Goal: Task Accomplishment & Management: Complete application form

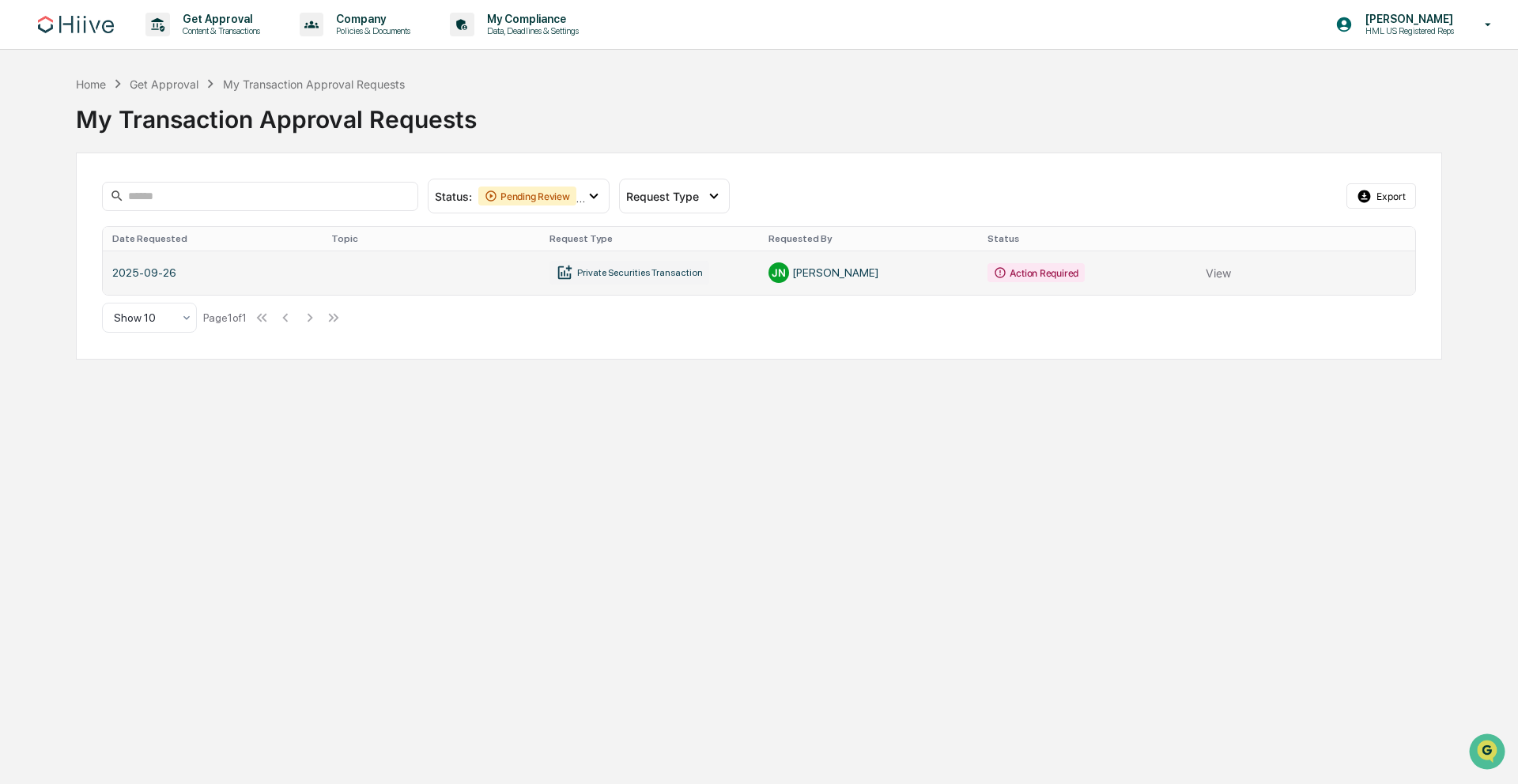
click at [220, 271] on link at bounding box center [759, 273] width 1312 height 44
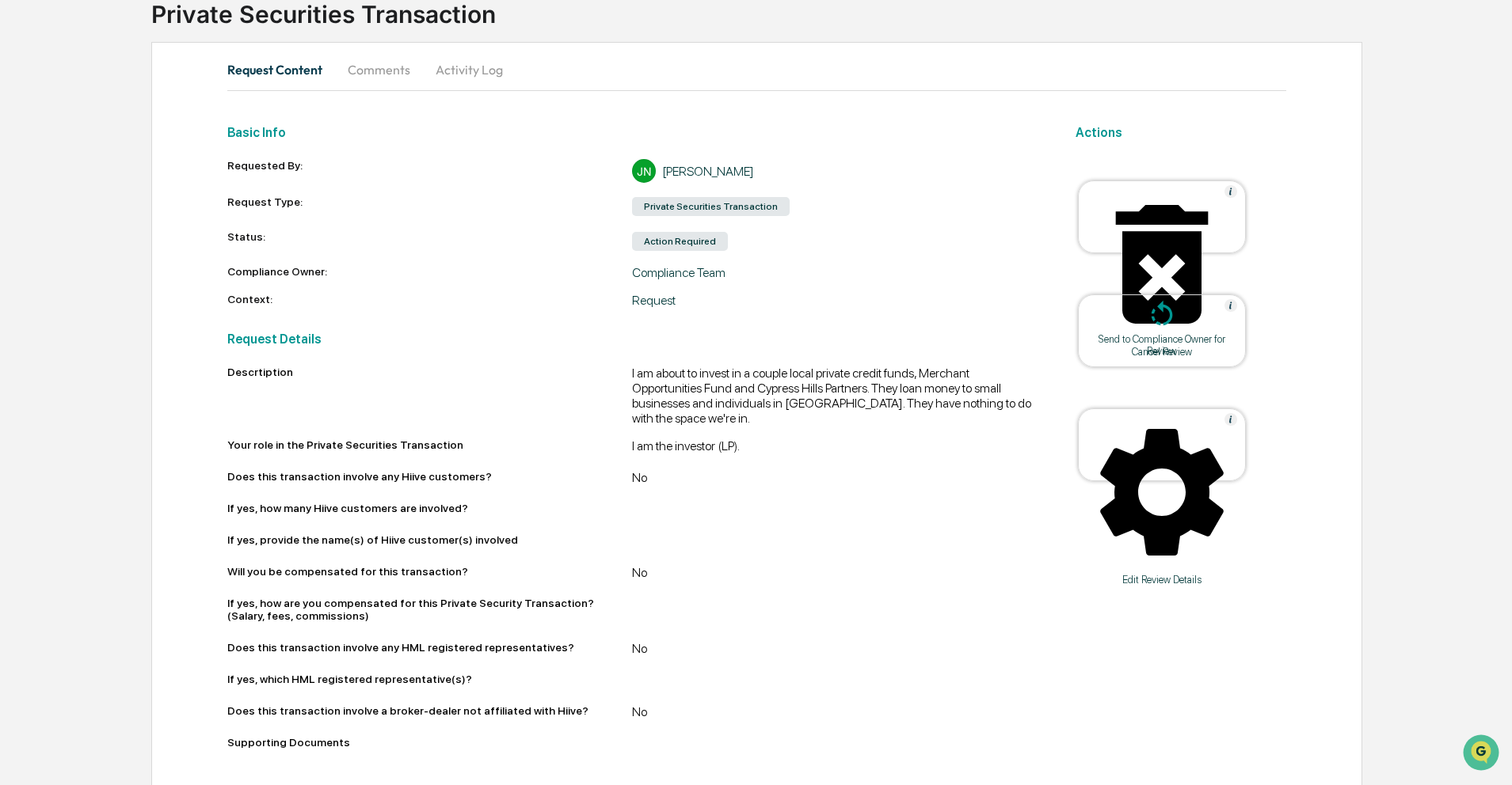
scroll to position [120, 0]
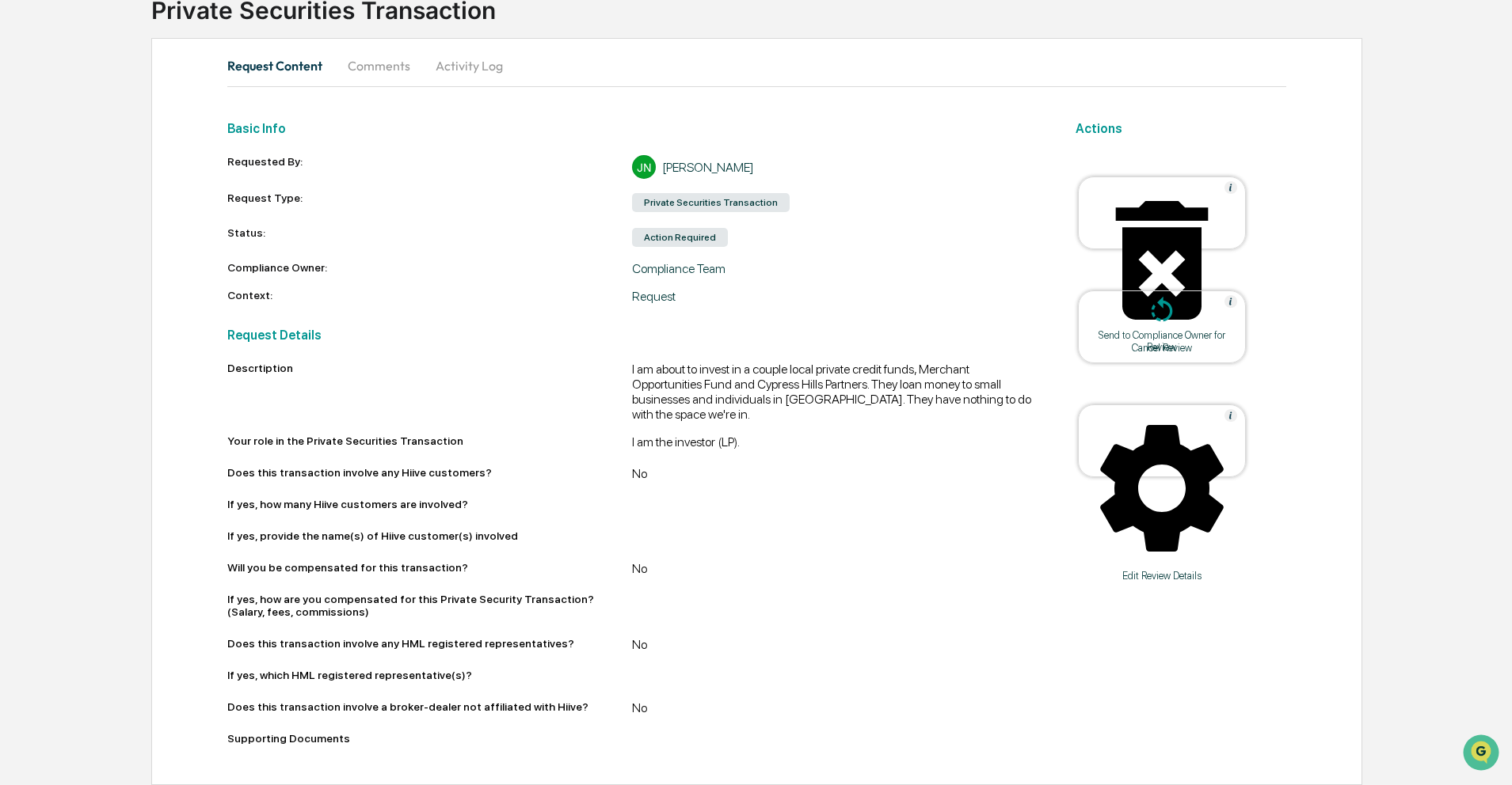
click at [1162, 570] on div "Edit Review Details" at bounding box center [1162, 576] width 143 height 12
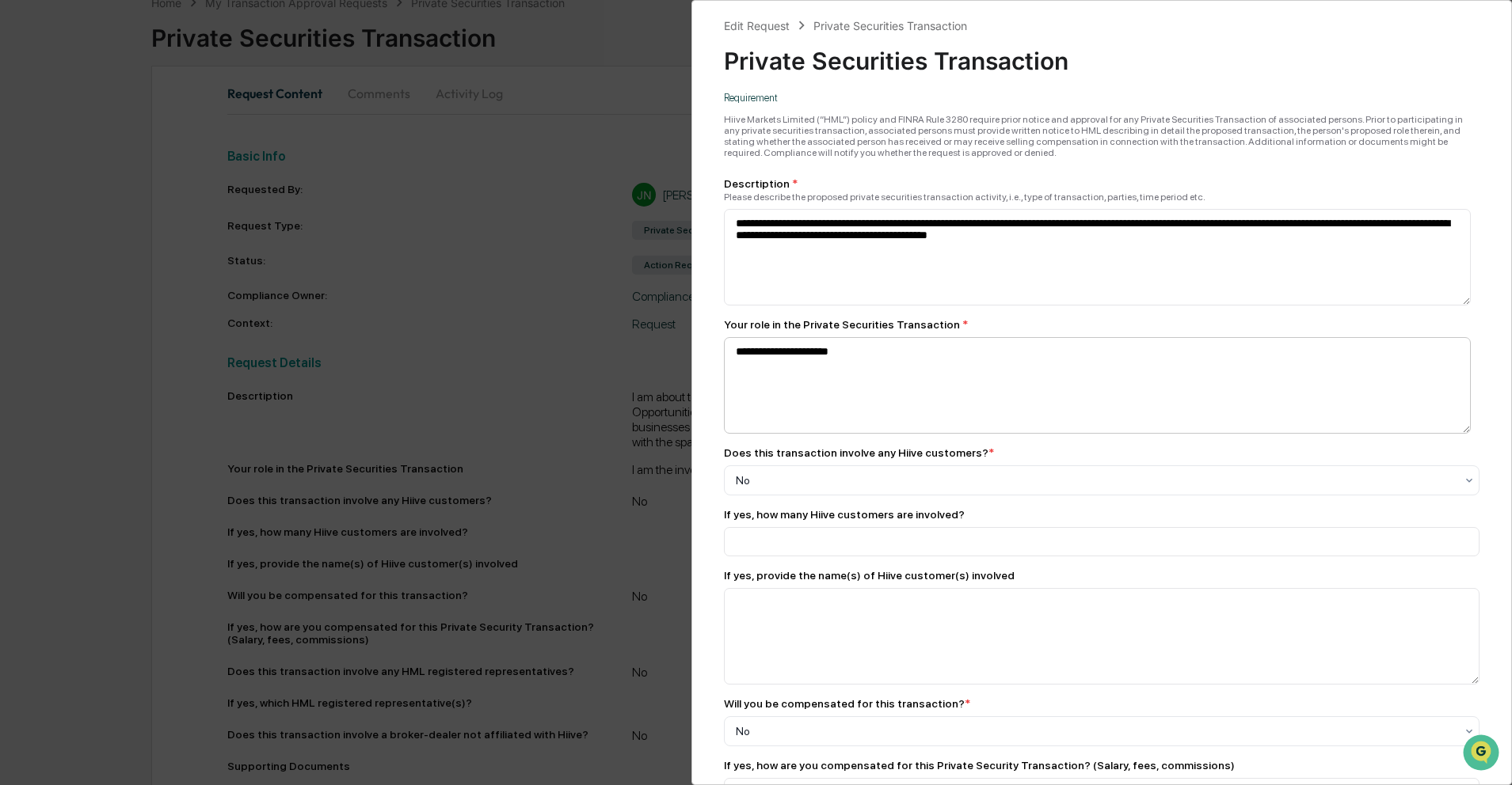
scroll to position [0, 0]
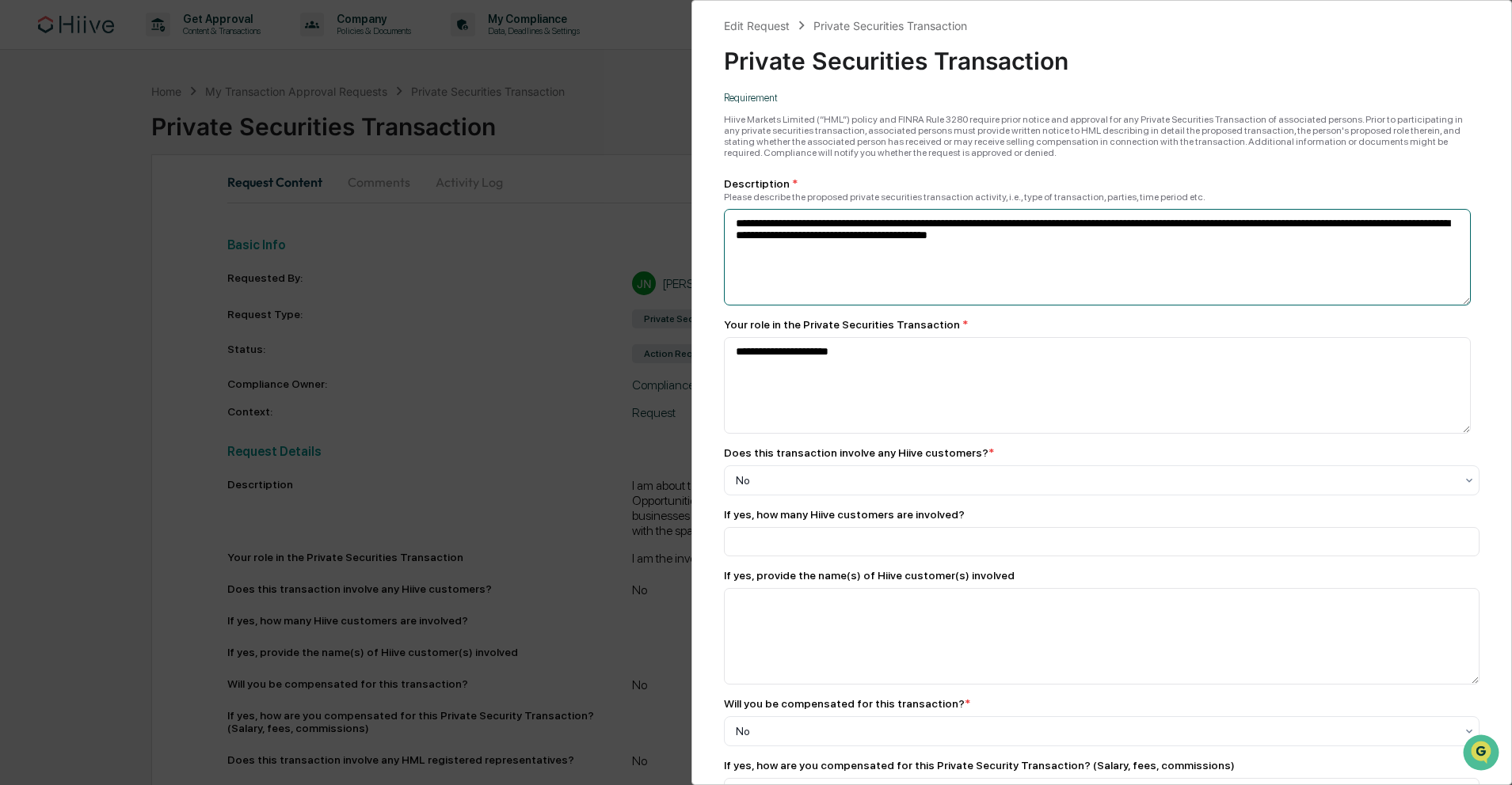
drag, startPoint x: 892, startPoint y: 224, endPoint x: 856, endPoint y: 224, distance: 36.0
click at [856, 224] on textarea "**********" at bounding box center [1097, 257] width 748 height 97
drag, startPoint x: 1333, startPoint y: 226, endPoint x: 1411, endPoint y: 226, distance: 78.0
click at [1411, 226] on textarea "**********" at bounding box center [1097, 257] width 748 height 97
type textarea "**********"
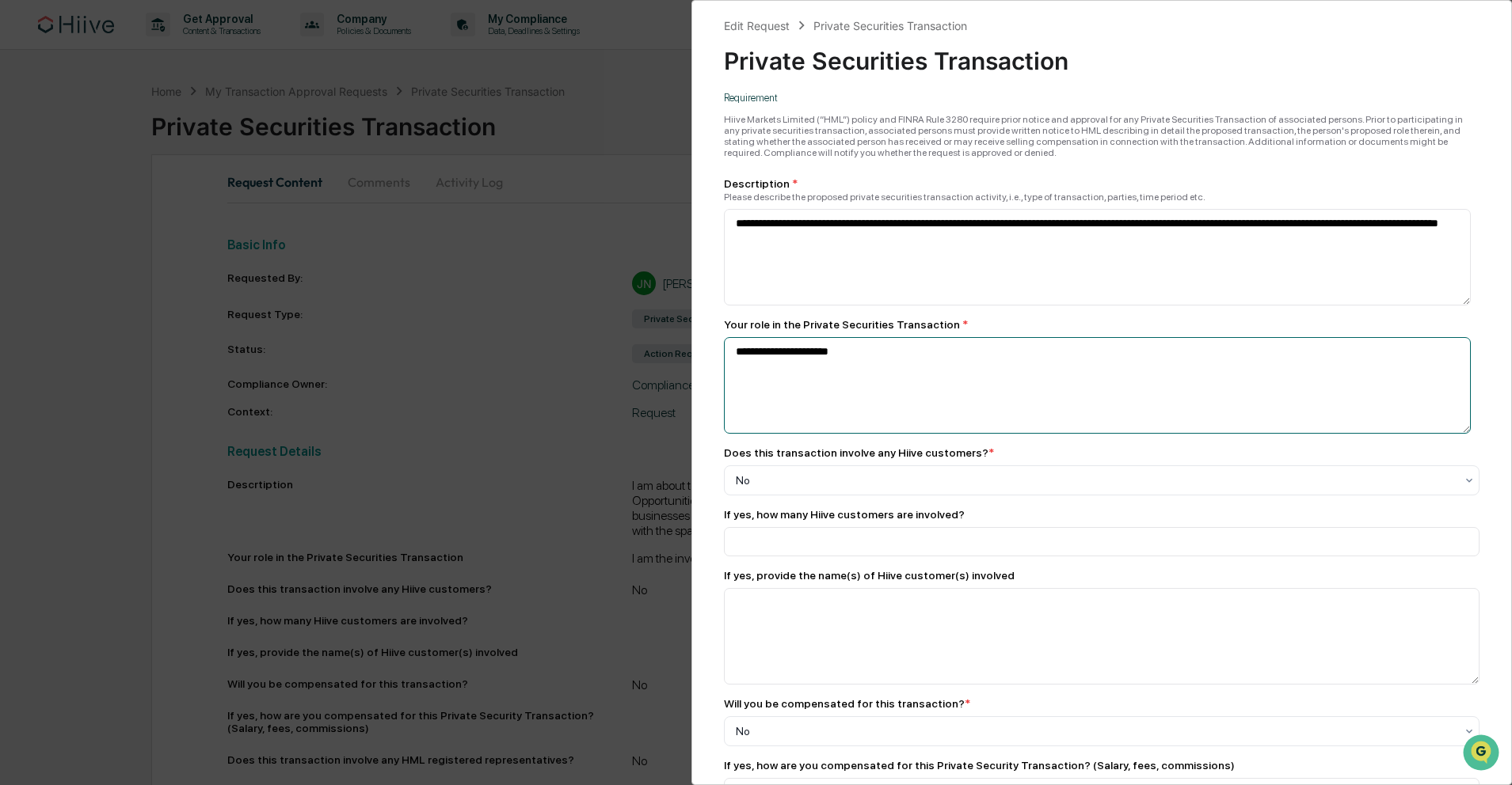
click at [978, 365] on textarea "**********" at bounding box center [1097, 385] width 748 height 97
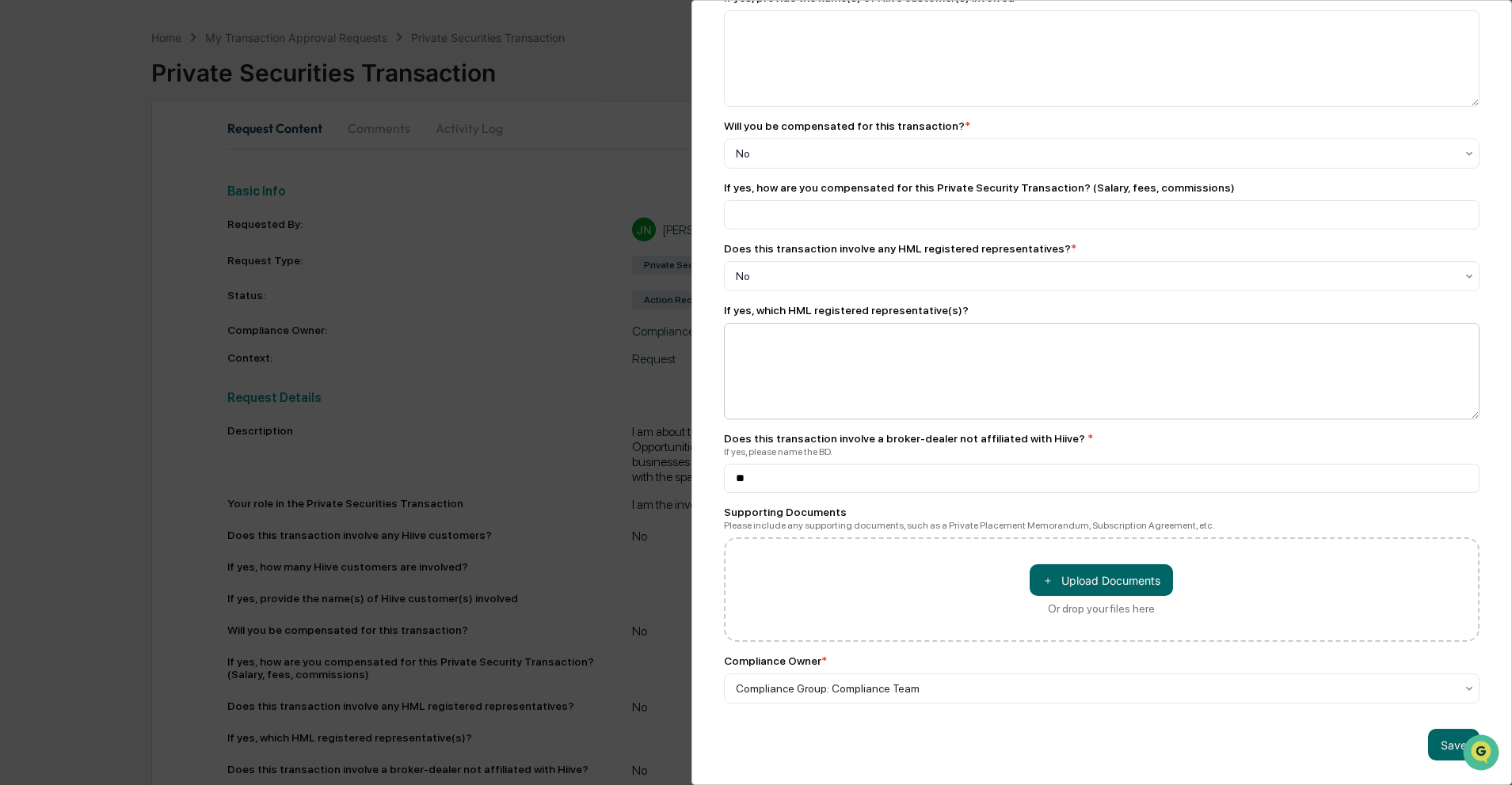
scroll to position [120, 0]
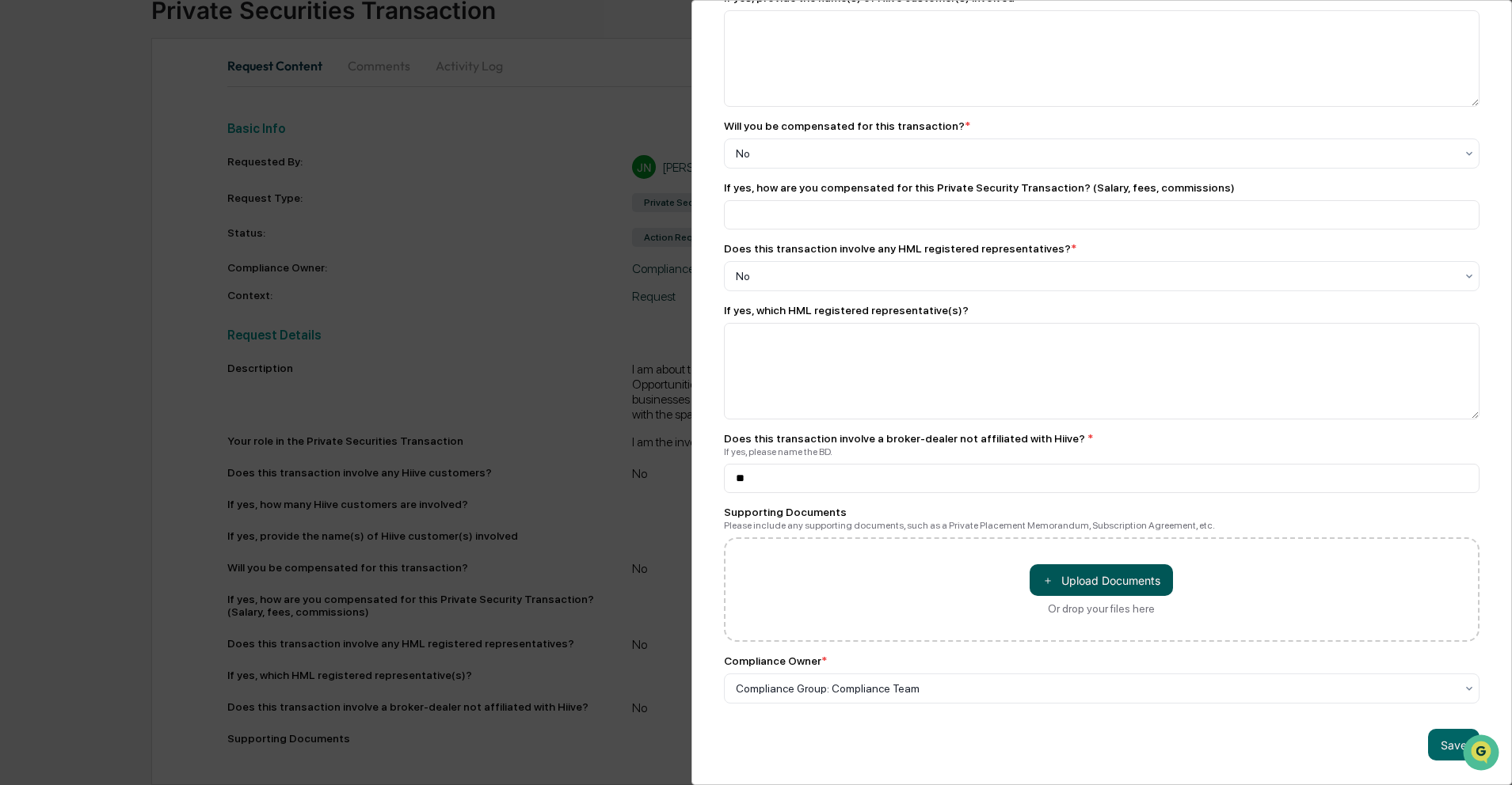
click at [1085, 571] on button "＋ Upload Documents" at bounding box center [1101, 580] width 144 height 32
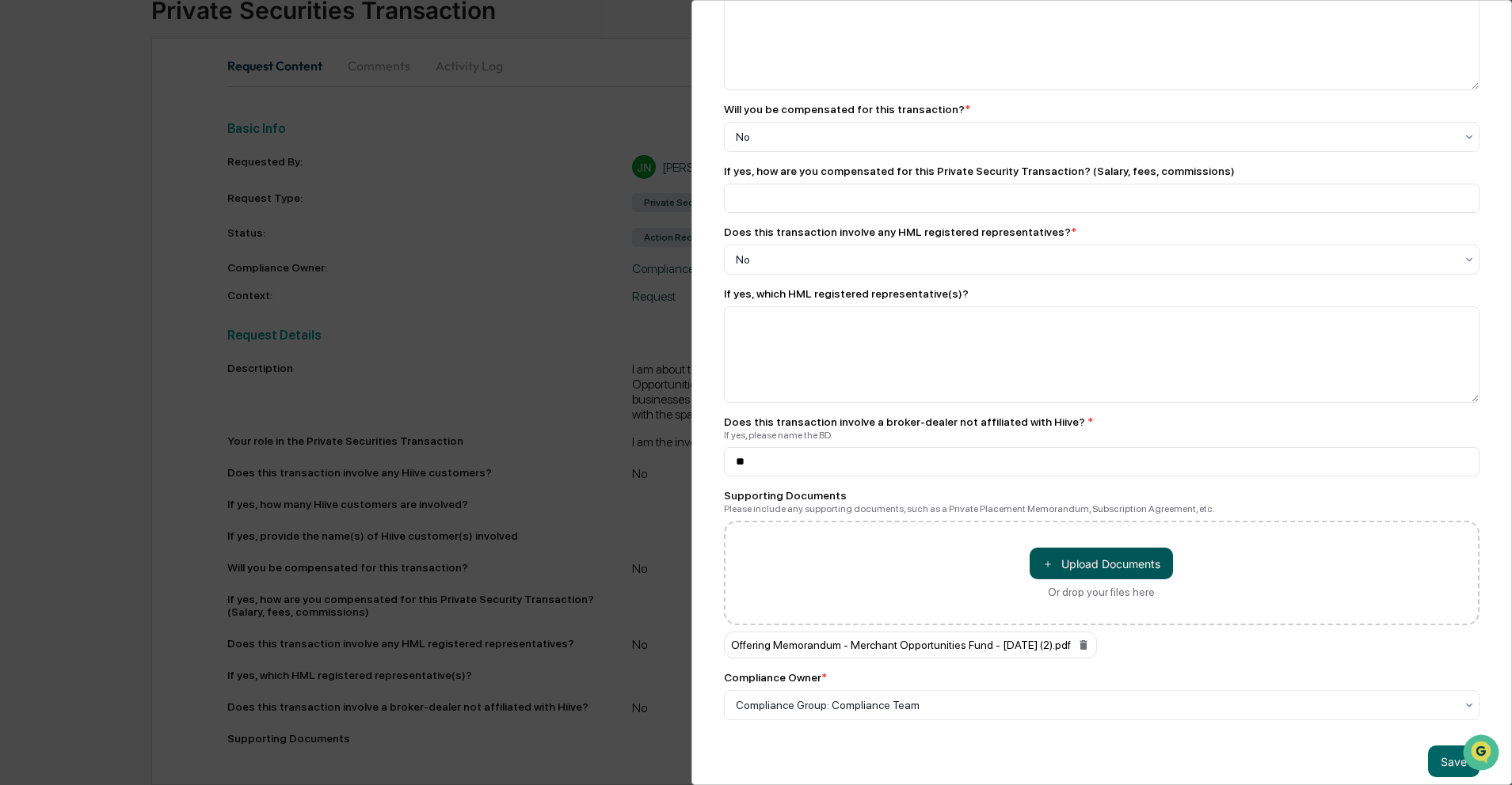
click at [1068, 569] on button "＋ Upload Documents" at bounding box center [1101, 563] width 144 height 32
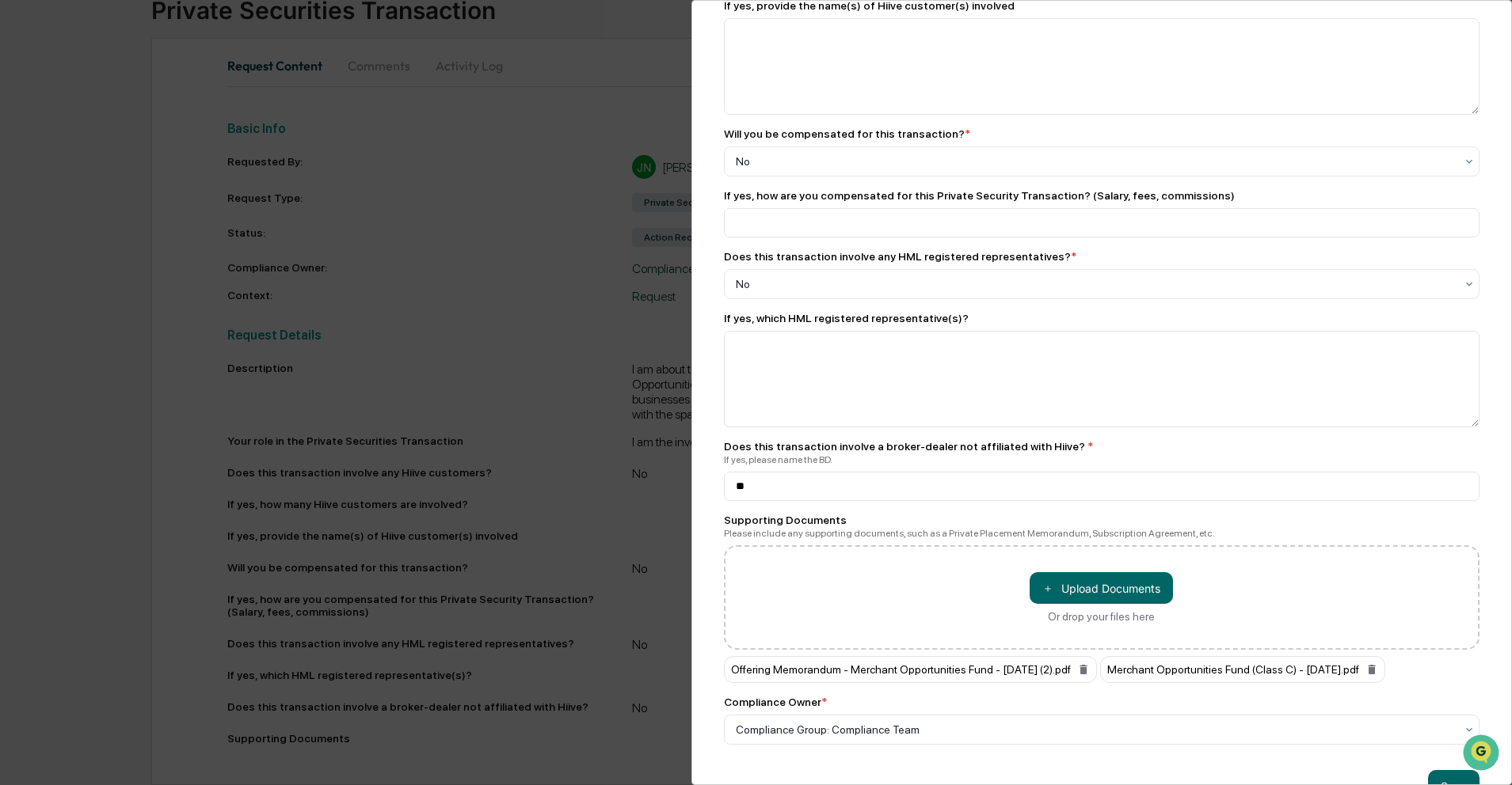
scroll to position [656, 0]
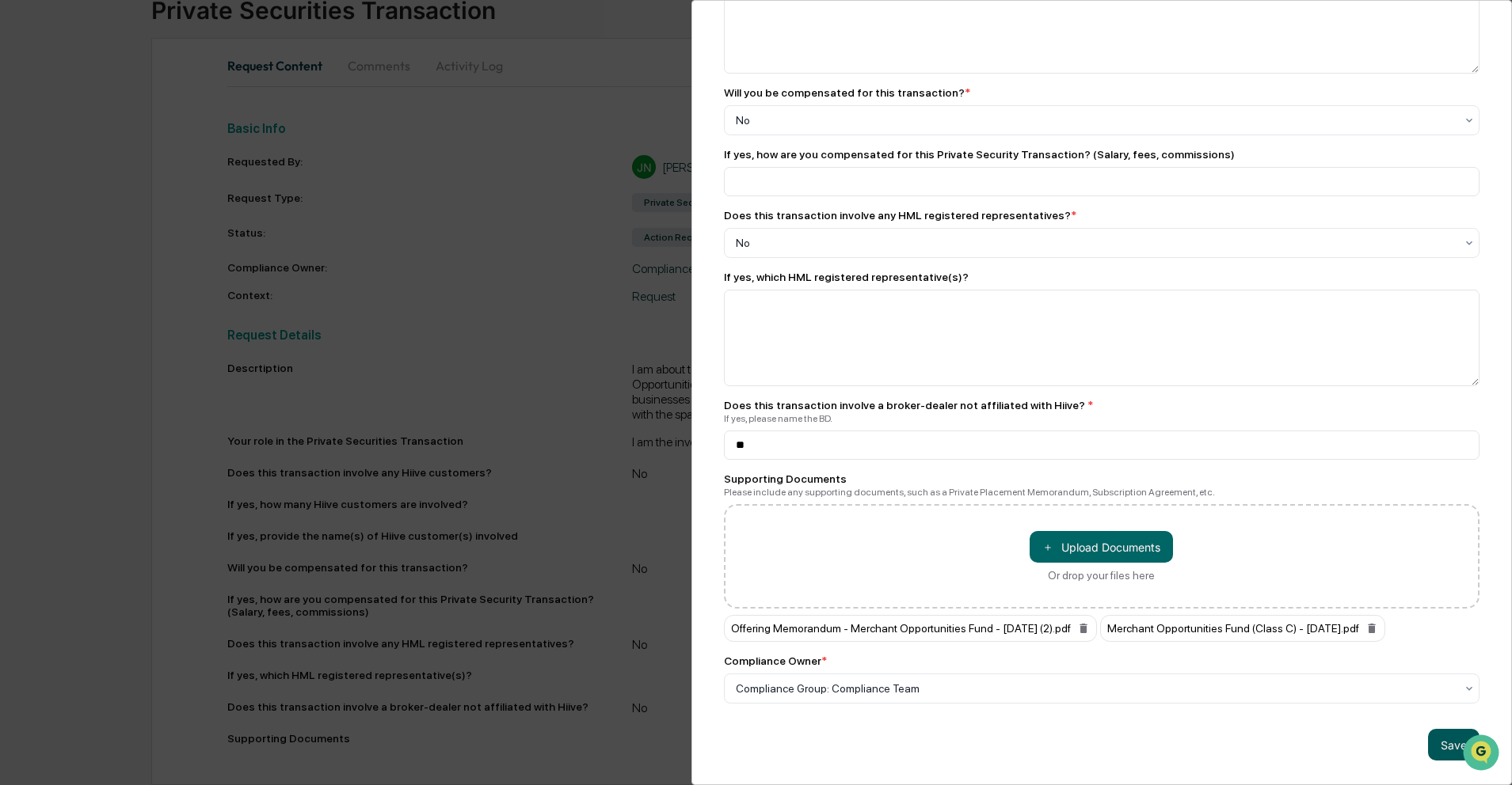
click at [1437, 729] on button "Save" at bounding box center [1453, 744] width 51 height 32
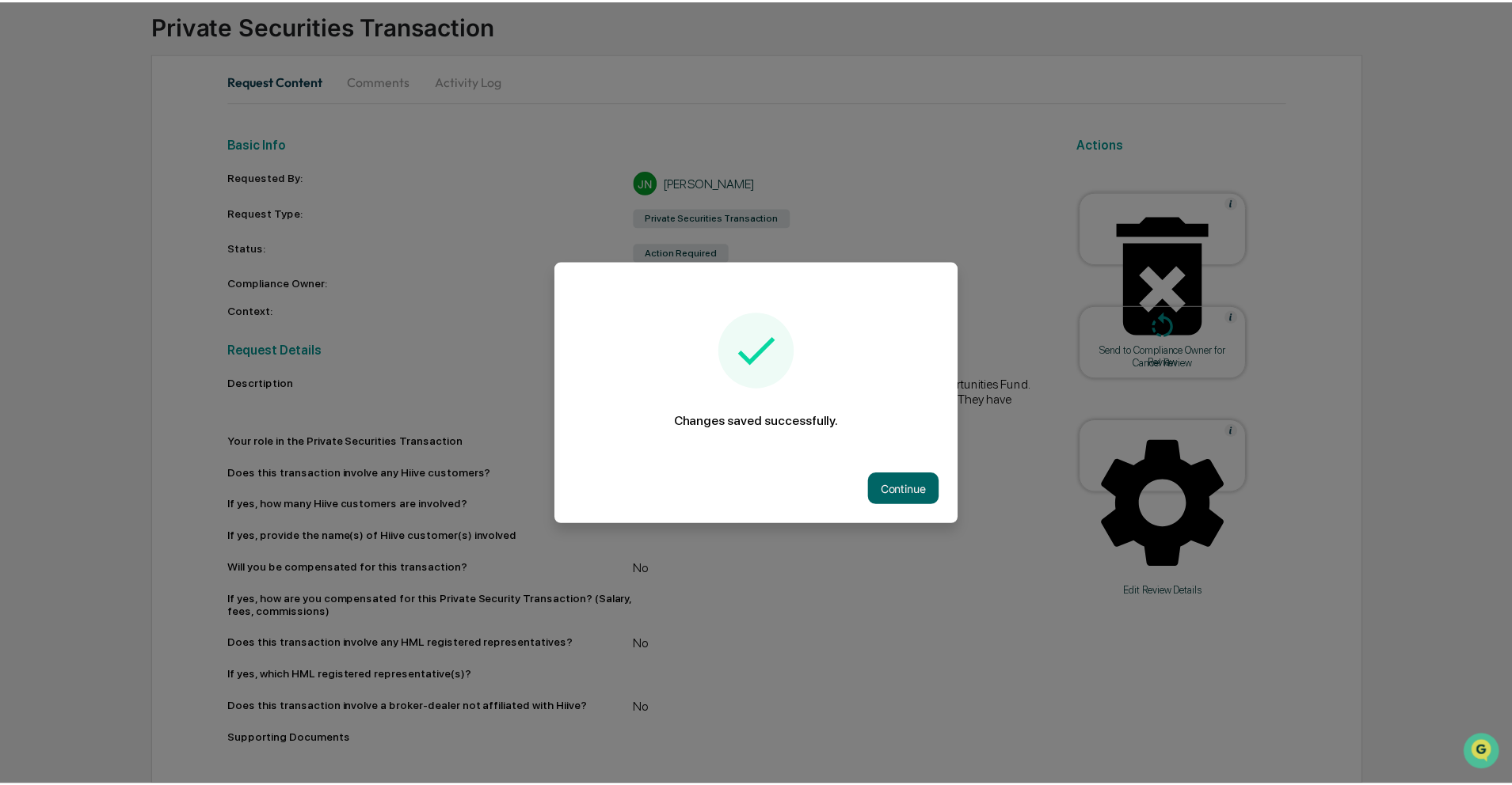
scroll to position [120, 0]
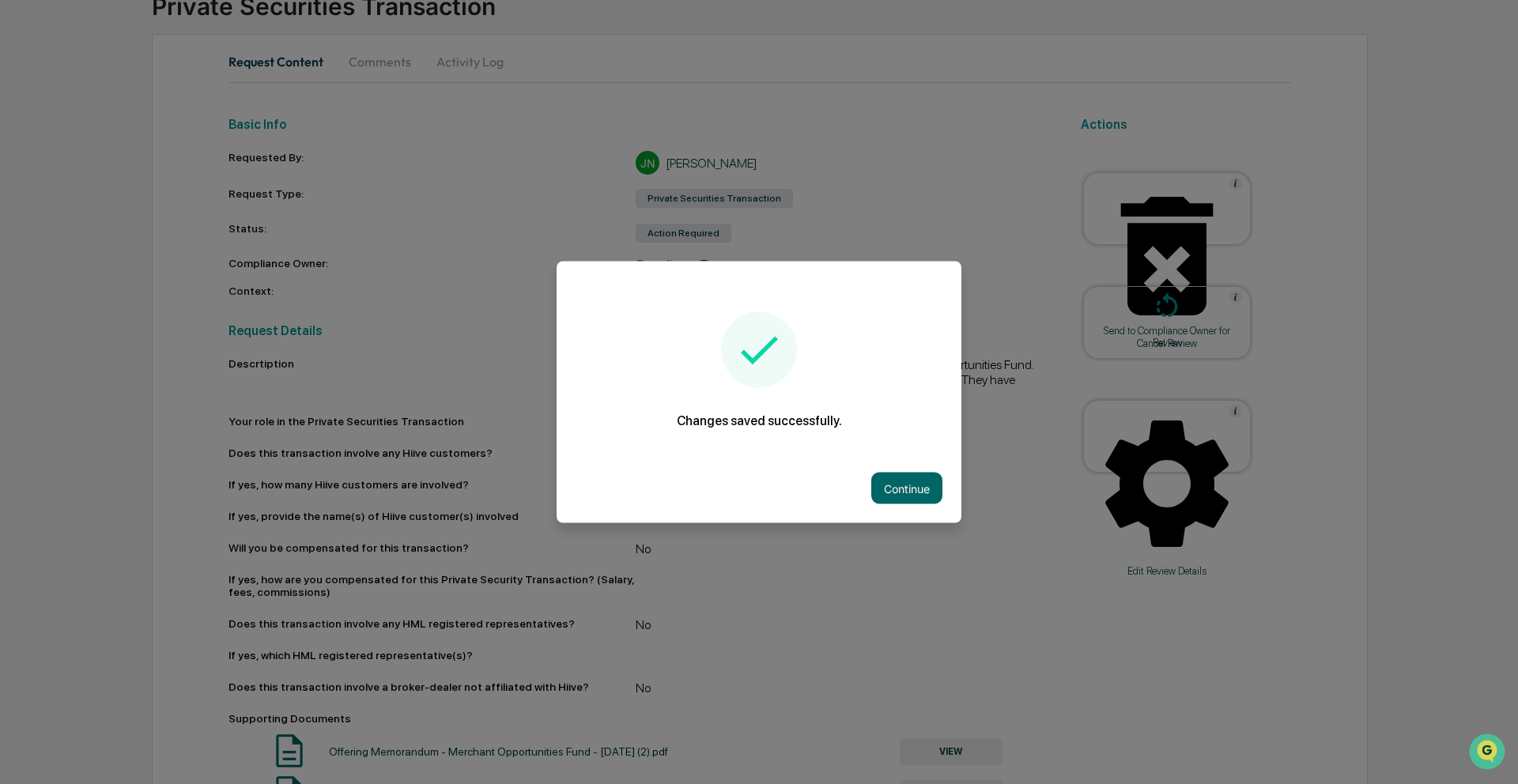
click at [150, 148] on div at bounding box center [759, 392] width 1518 height 784
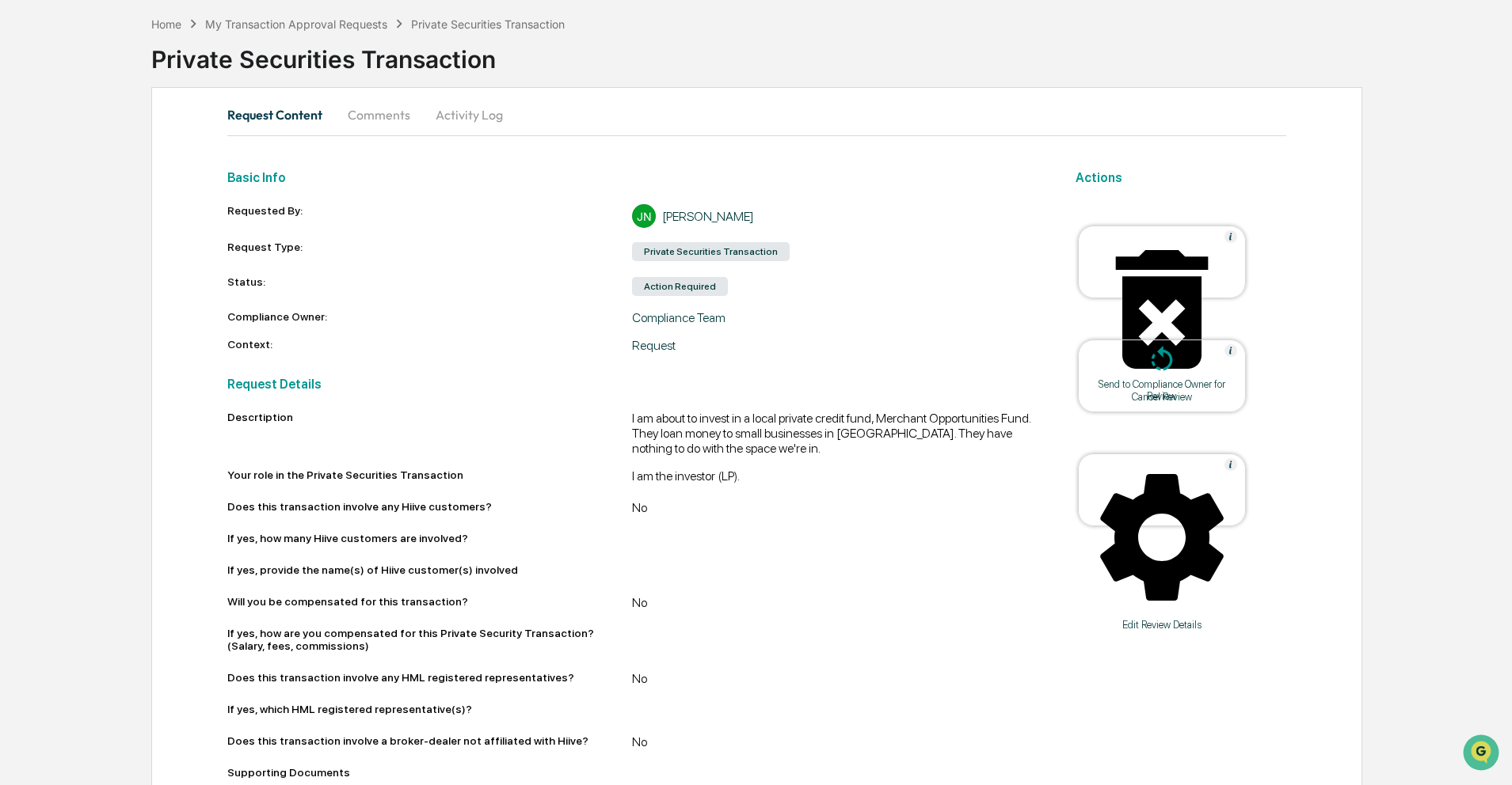
scroll to position [0, 0]
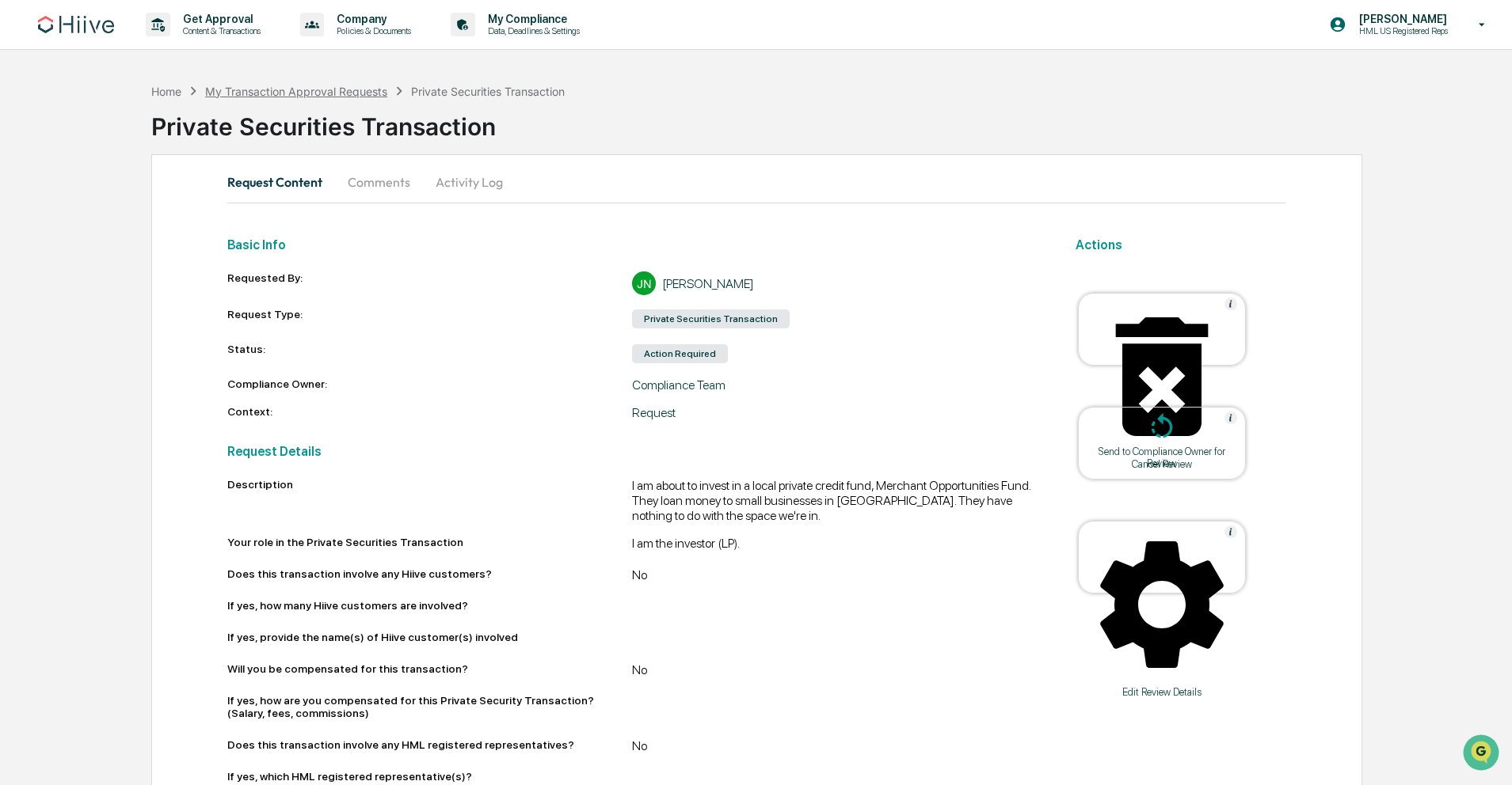
click at [263, 89] on div "My Transaction Approval Requests" at bounding box center [296, 91] width 182 height 14
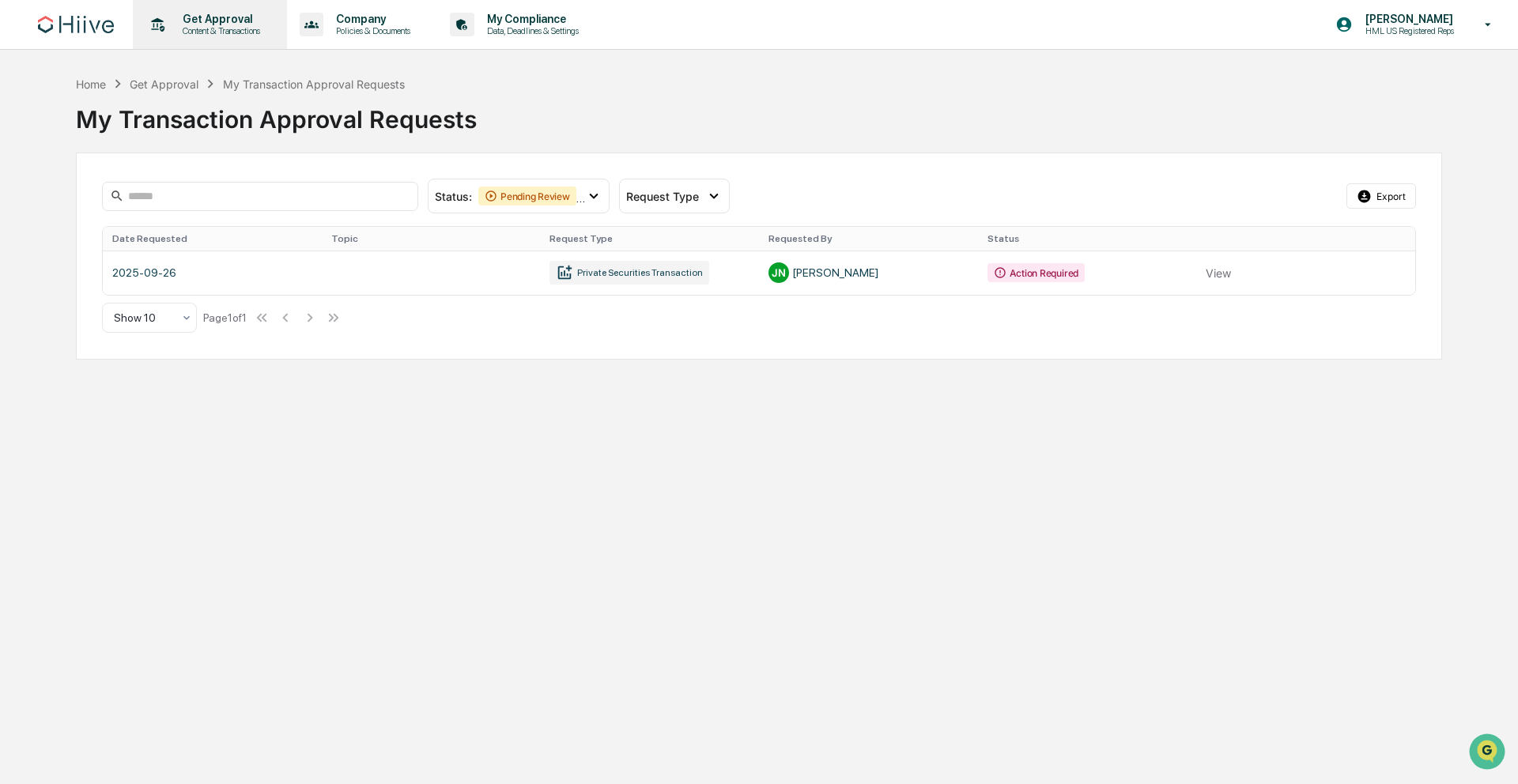
click at [177, 23] on p "Get Approval" at bounding box center [218, 19] width 98 height 13
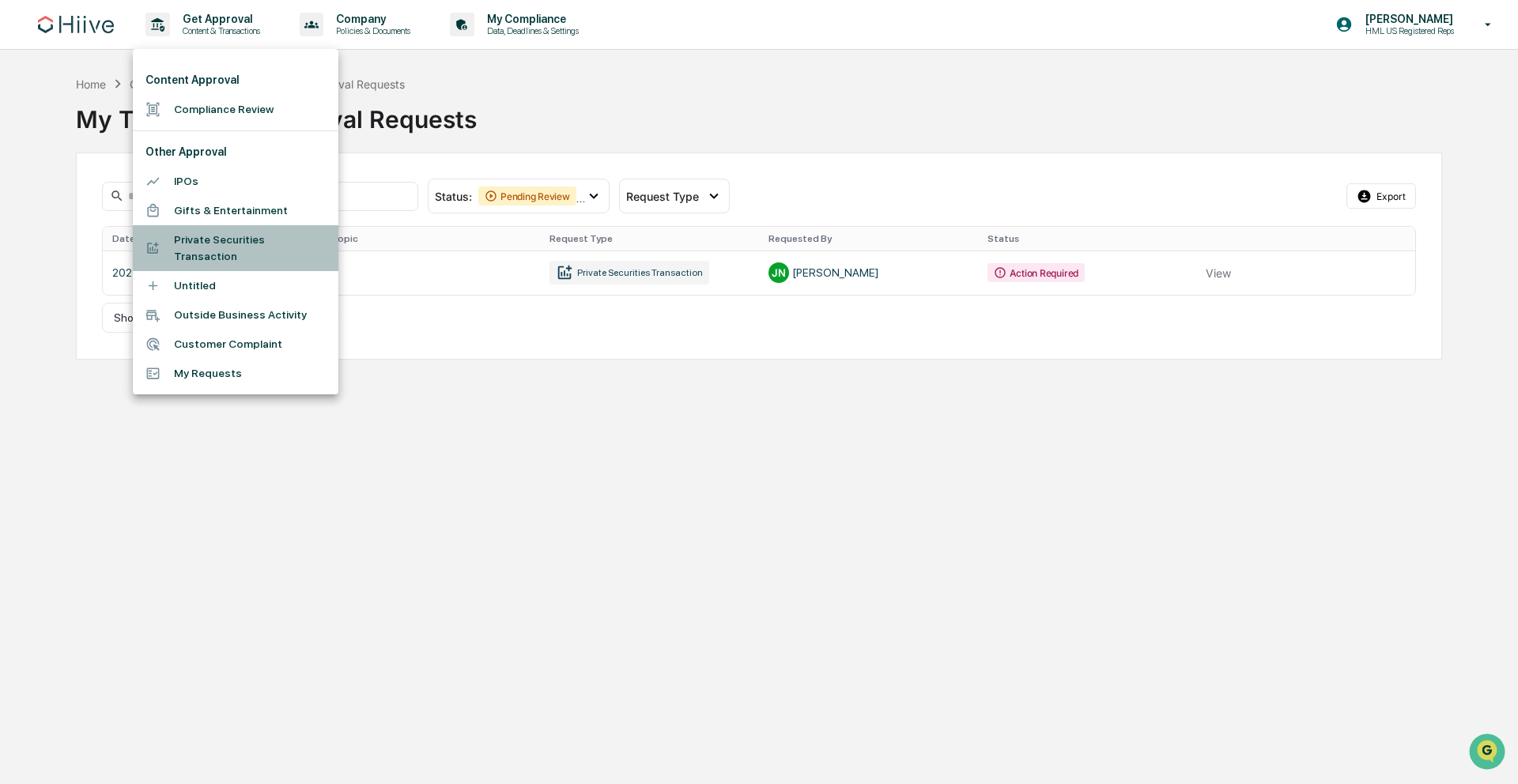
click at [206, 257] on li "Private Securities Transaction" at bounding box center [236, 248] width 206 height 46
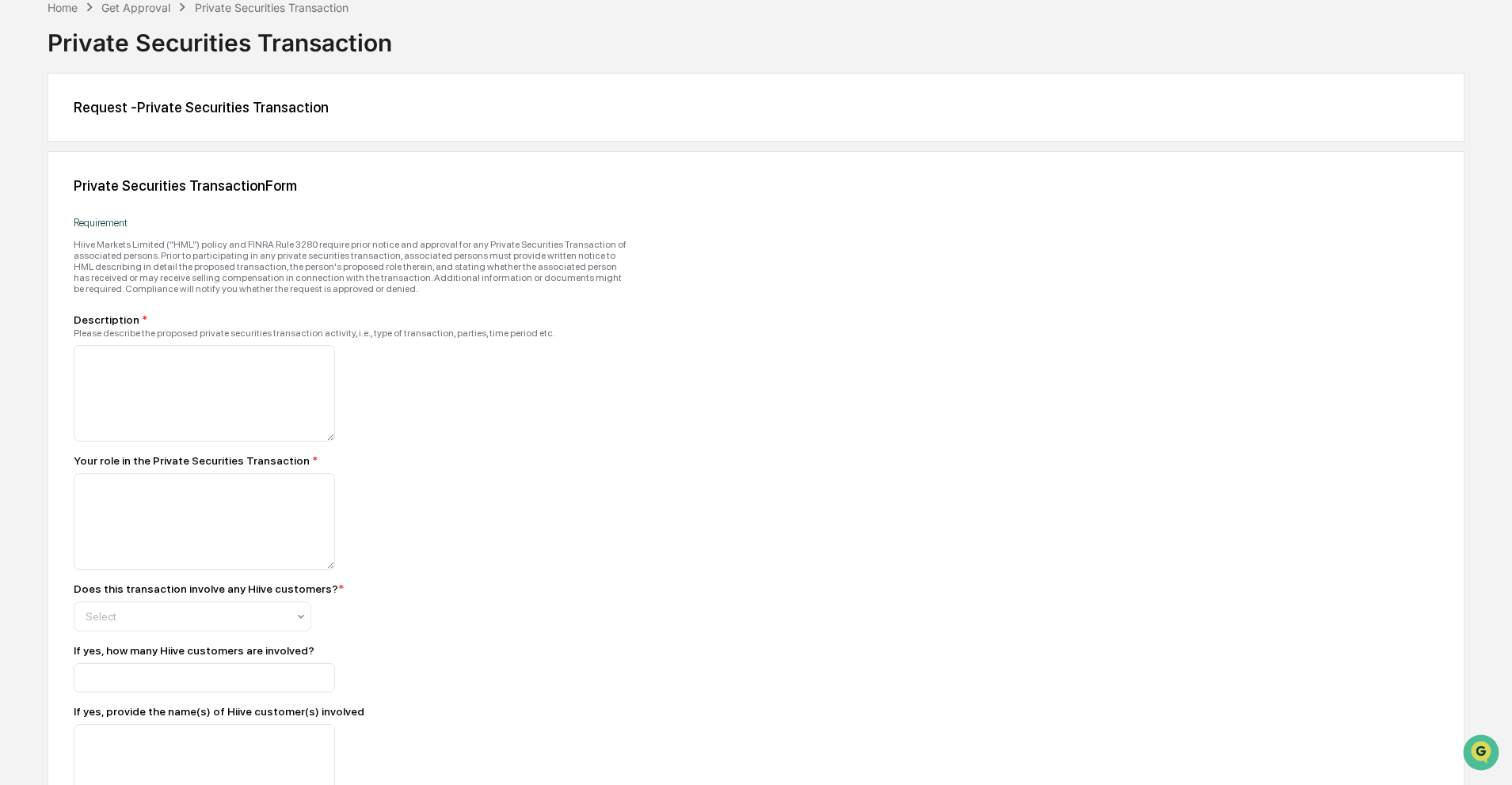
scroll to position [143, 0]
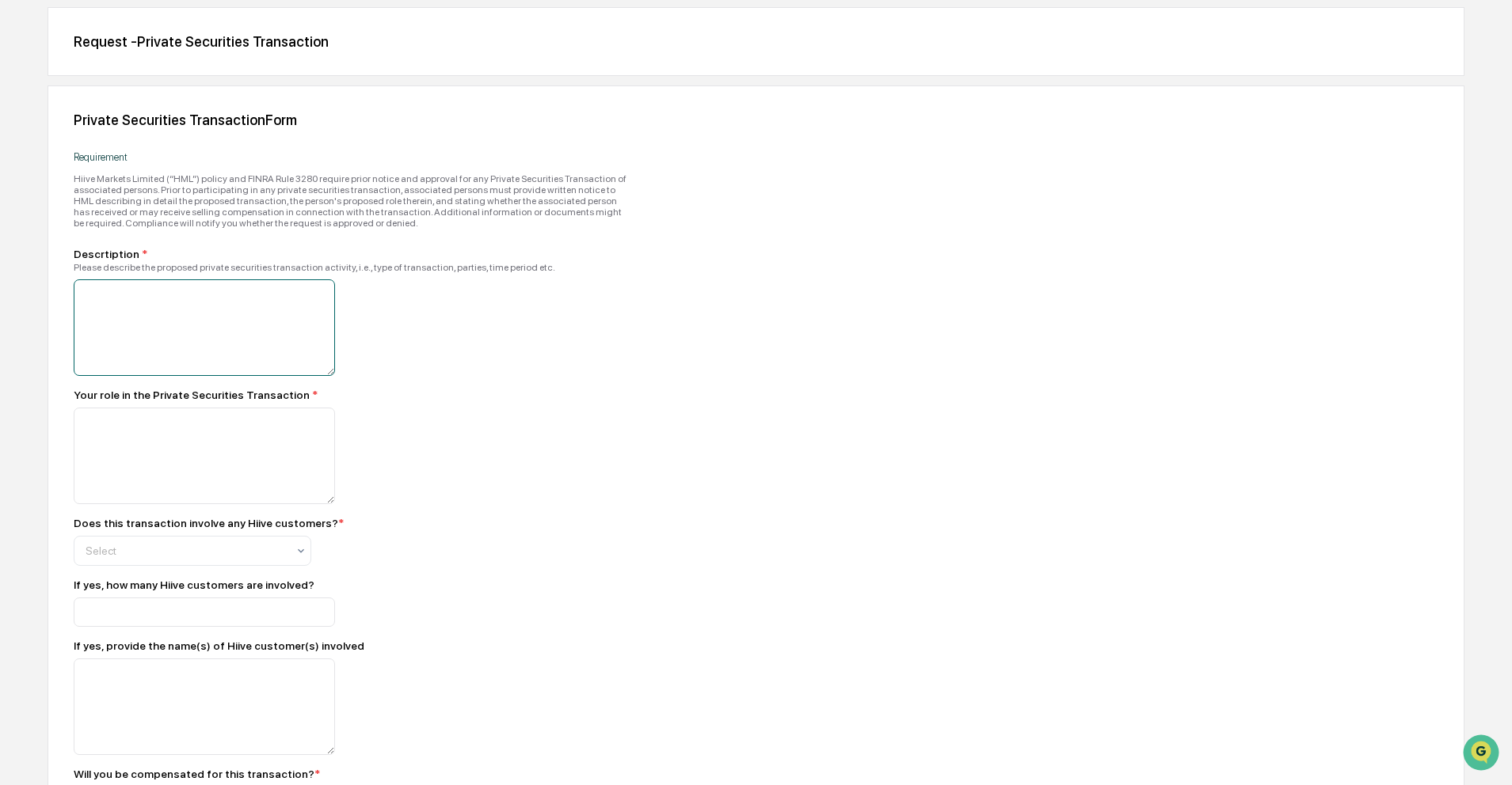
click at [107, 308] on textarea at bounding box center [204, 327] width 262 height 97
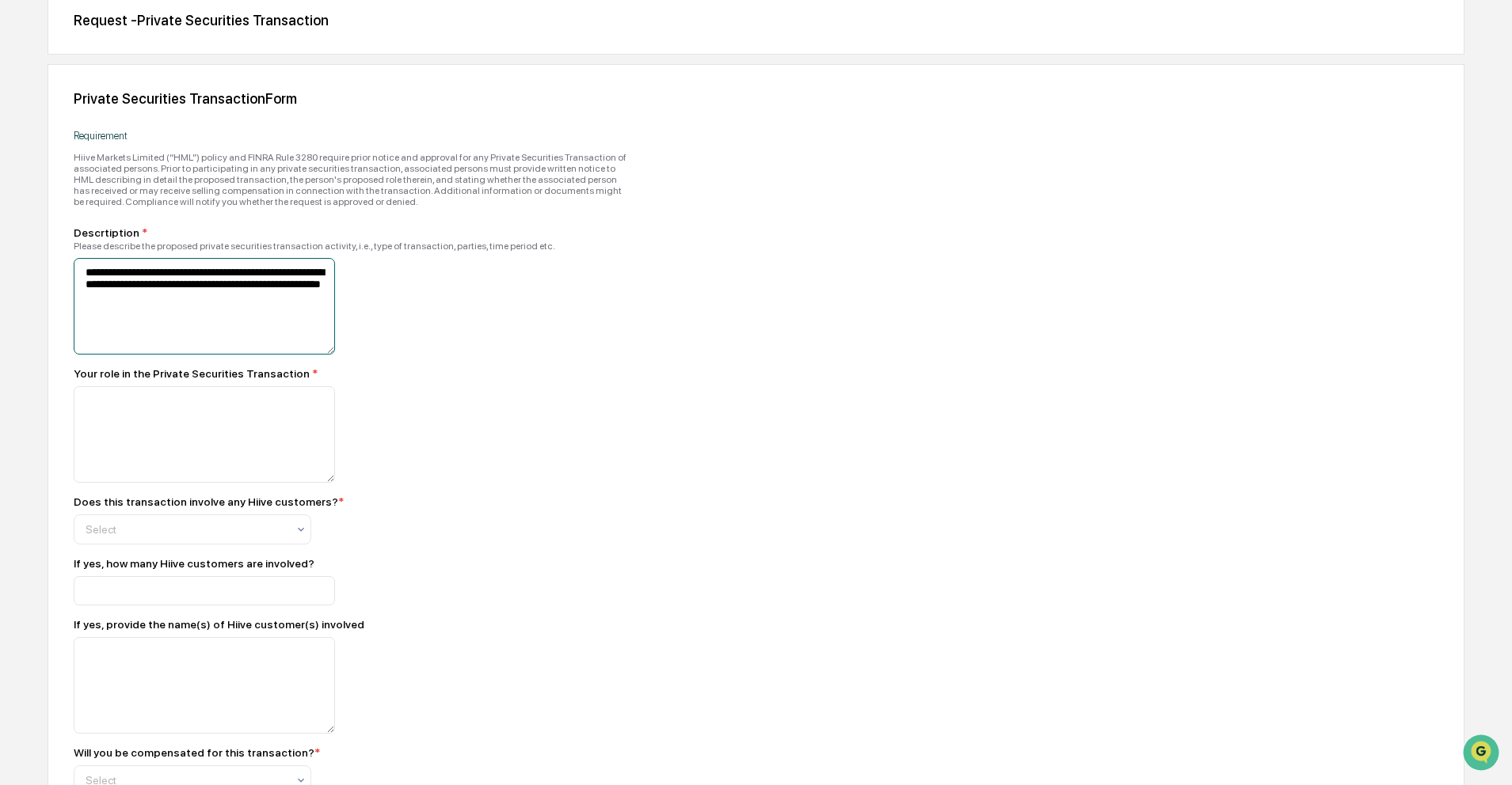
scroll to position [164, 0]
type textarea "**********"
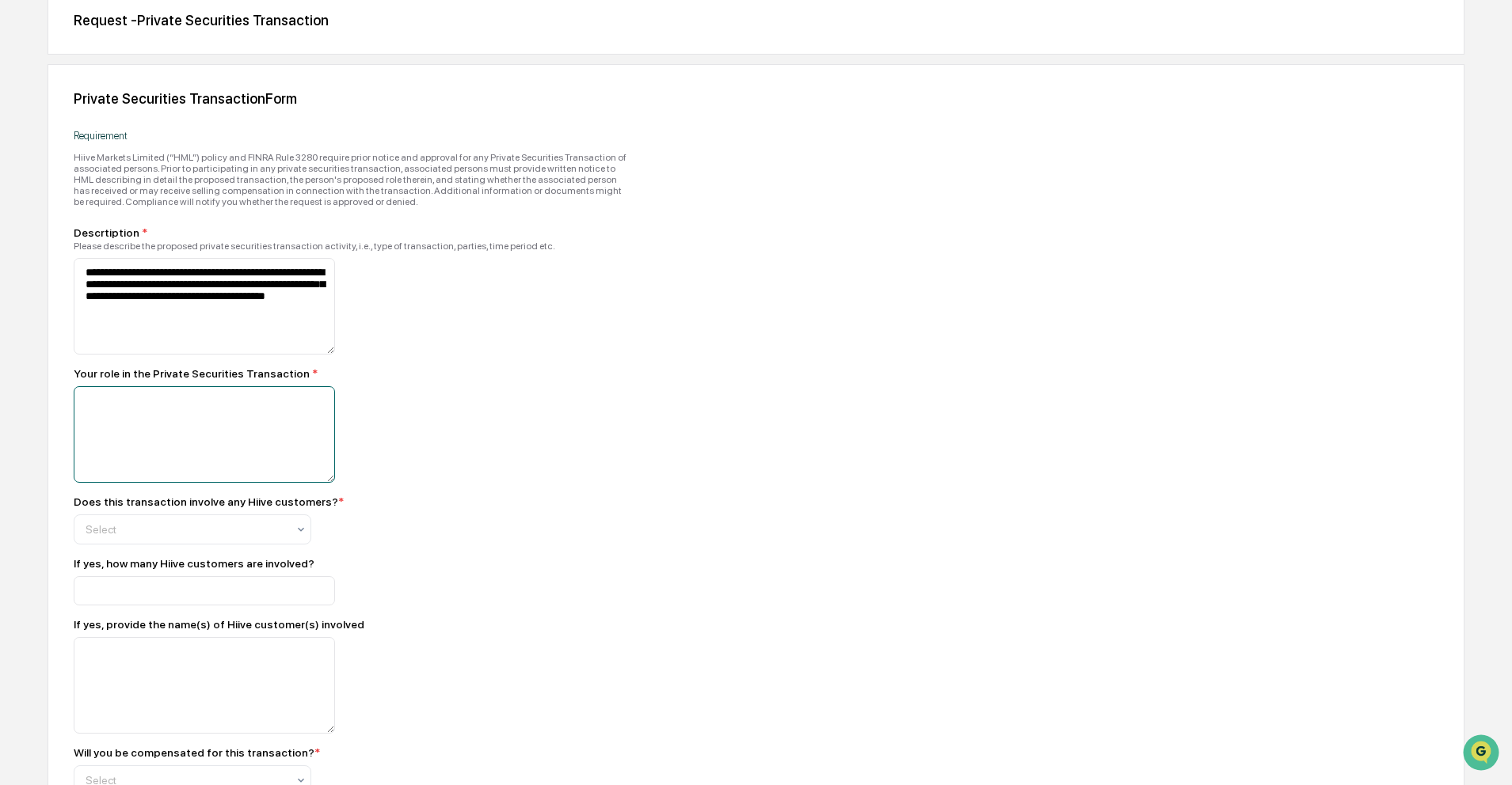
click at [138, 435] on textarea at bounding box center [204, 434] width 262 height 97
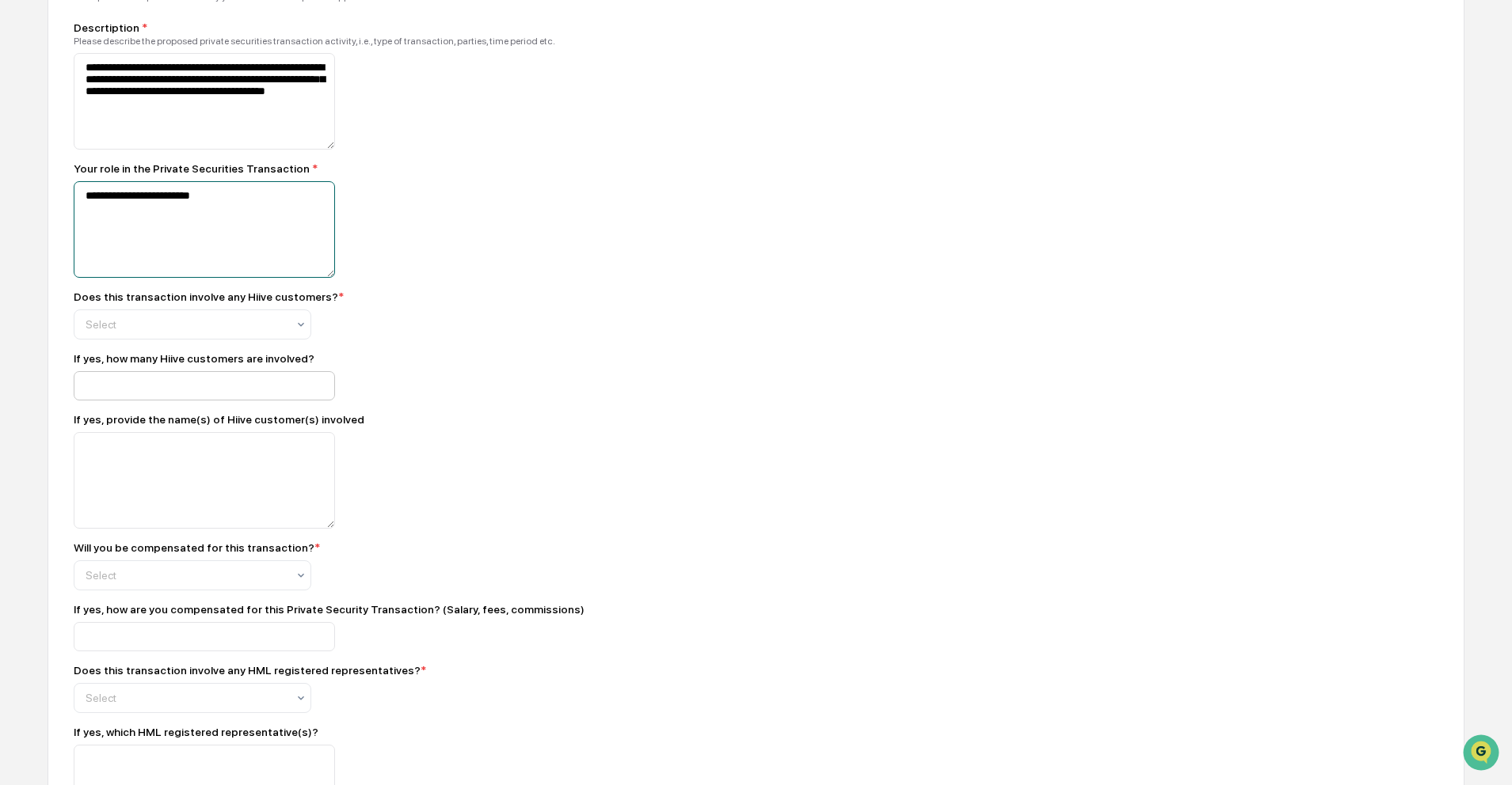
scroll to position [391, 0]
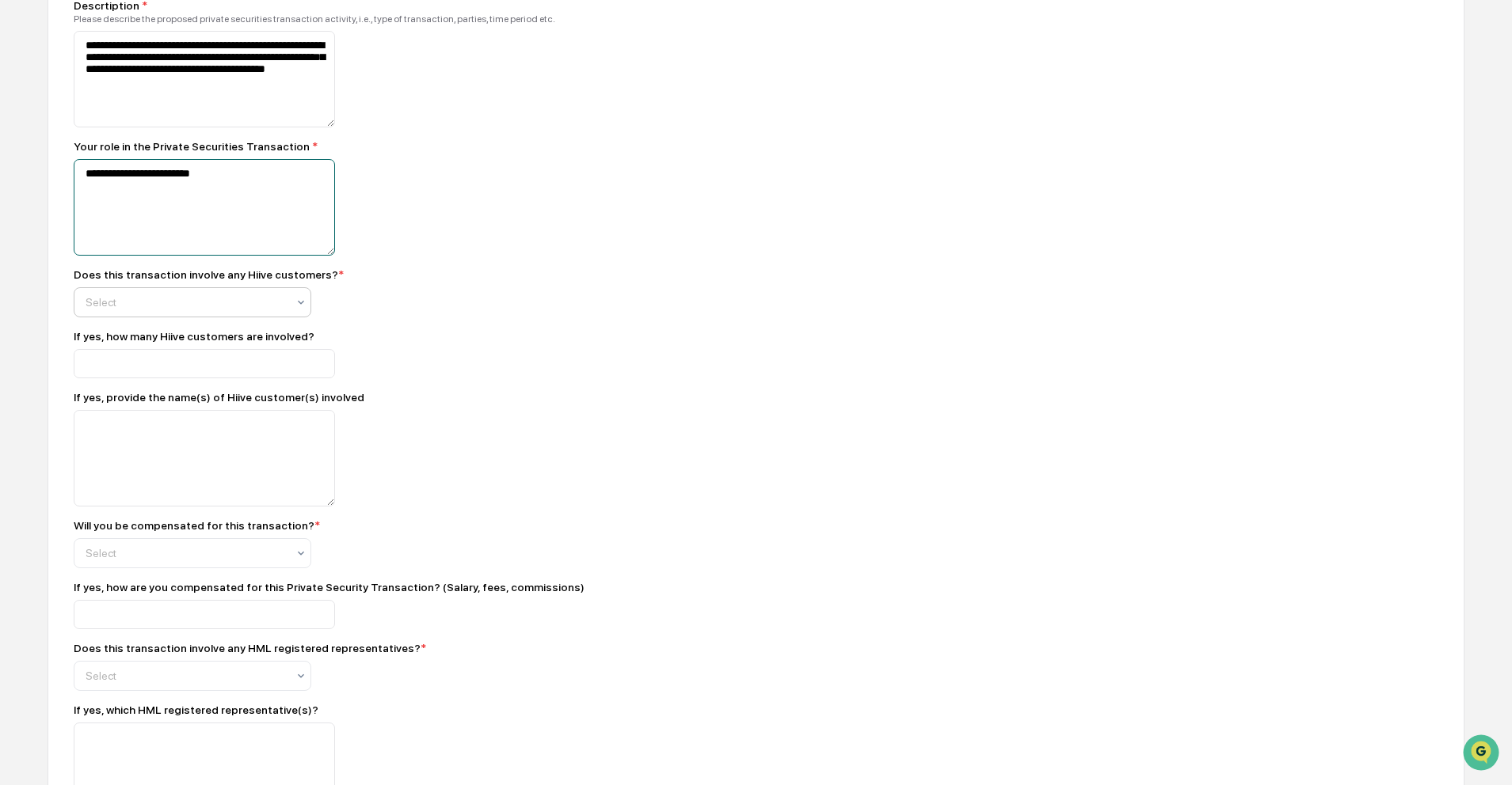
type textarea "**********"
click at [197, 313] on div "Select" at bounding box center [186, 302] width 217 height 22
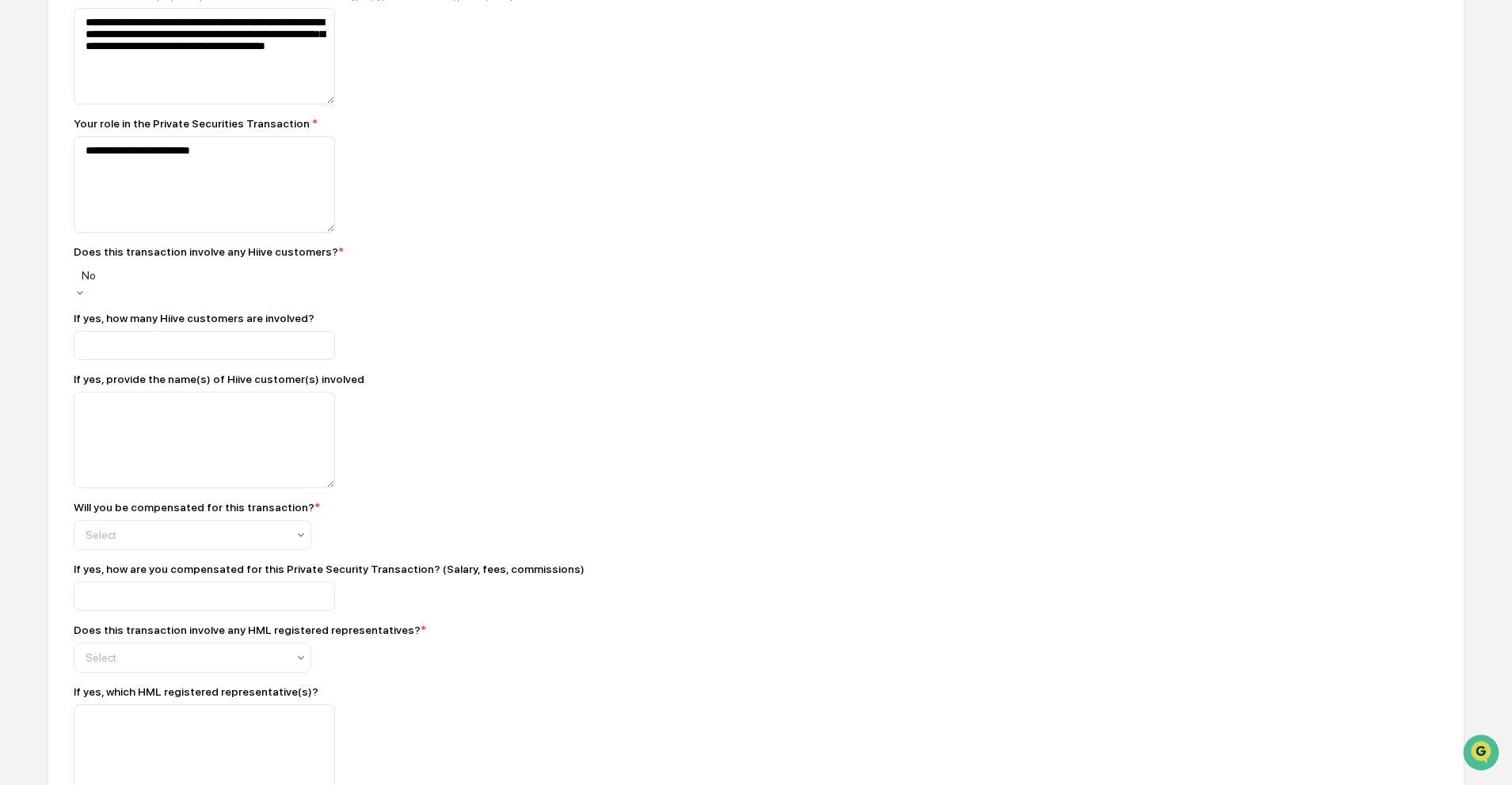
scroll to position [511, 0]
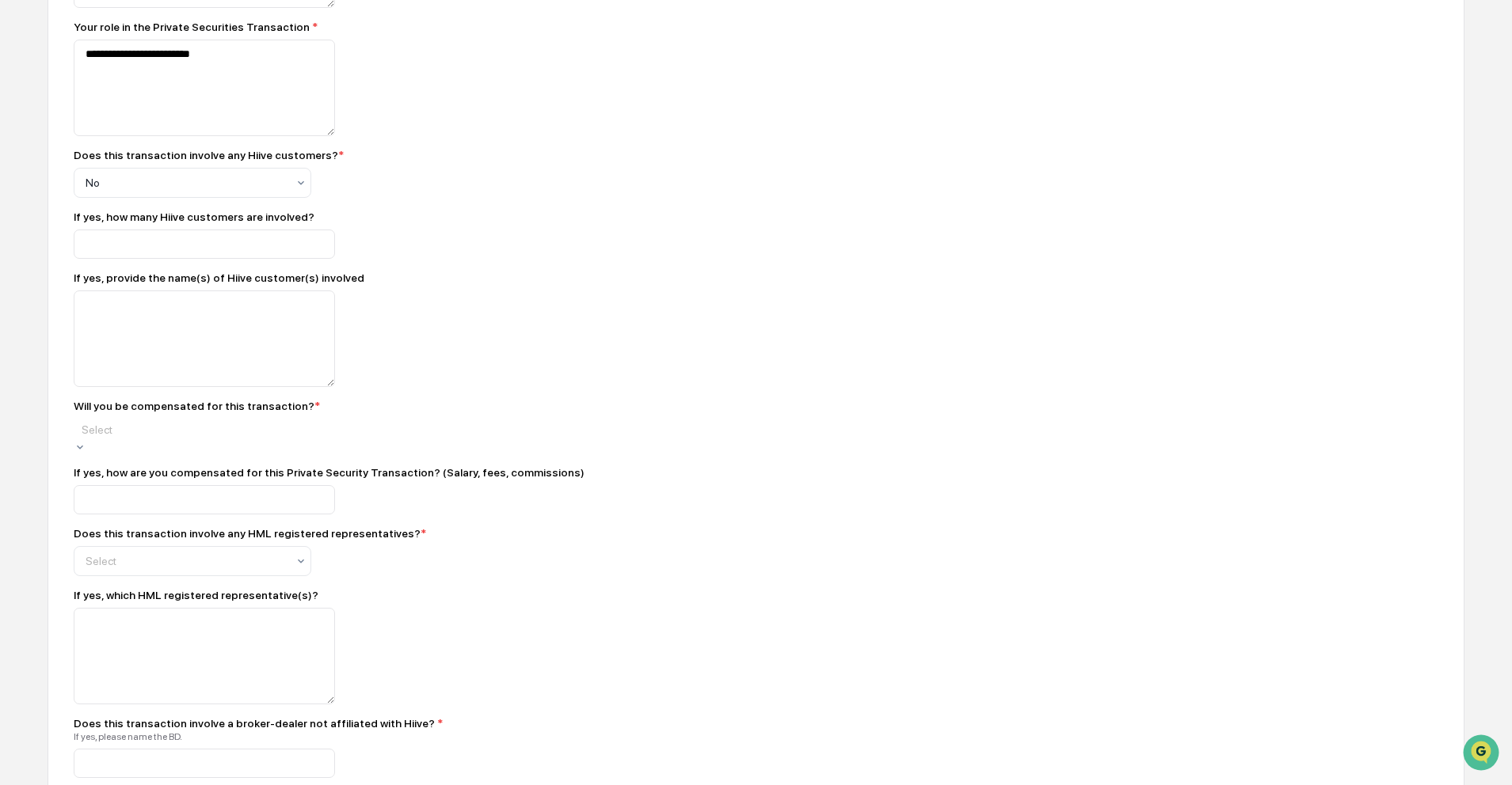
click at [121, 437] on div at bounding box center [191, 430] width 221 height 16
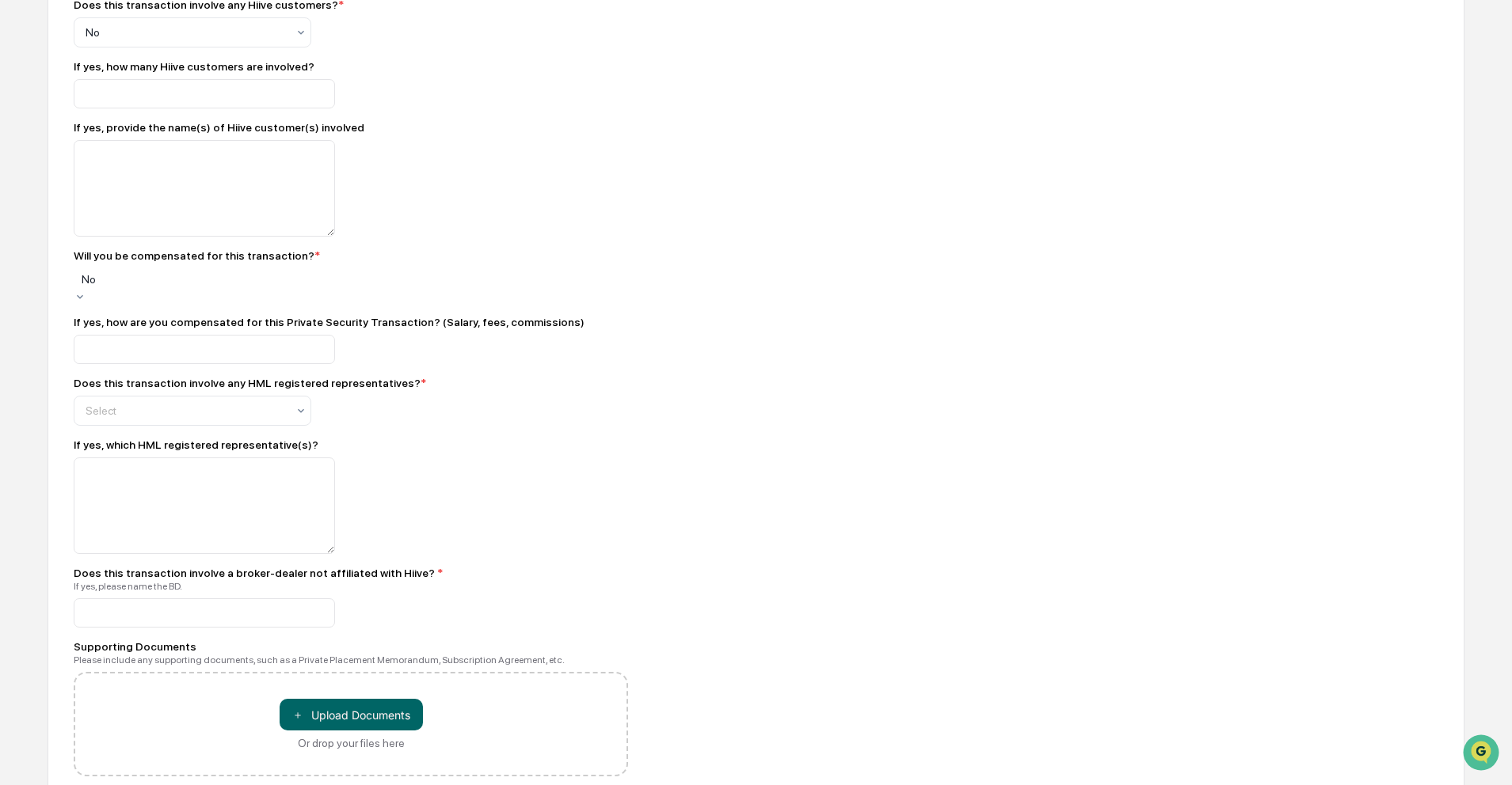
scroll to position [662, 0]
click at [174, 418] on div at bounding box center [185, 410] width 201 height 16
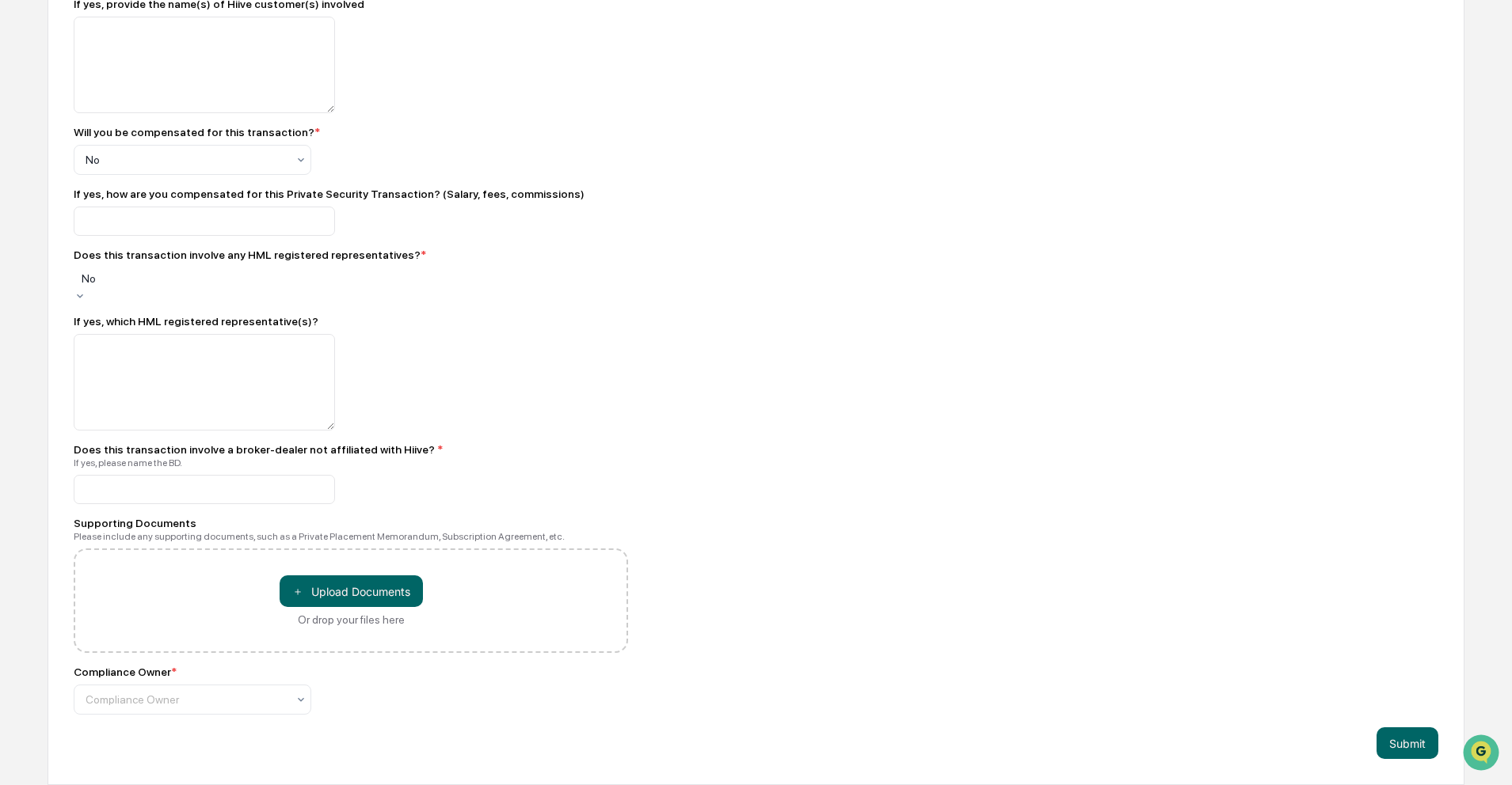
scroll to position [800, 0]
click at [162, 489] on input at bounding box center [204, 489] width 262 height 29
type input "**"
click at [663, 365] on div "**********" at bounding box center [756, 116] width 1416 height 1337
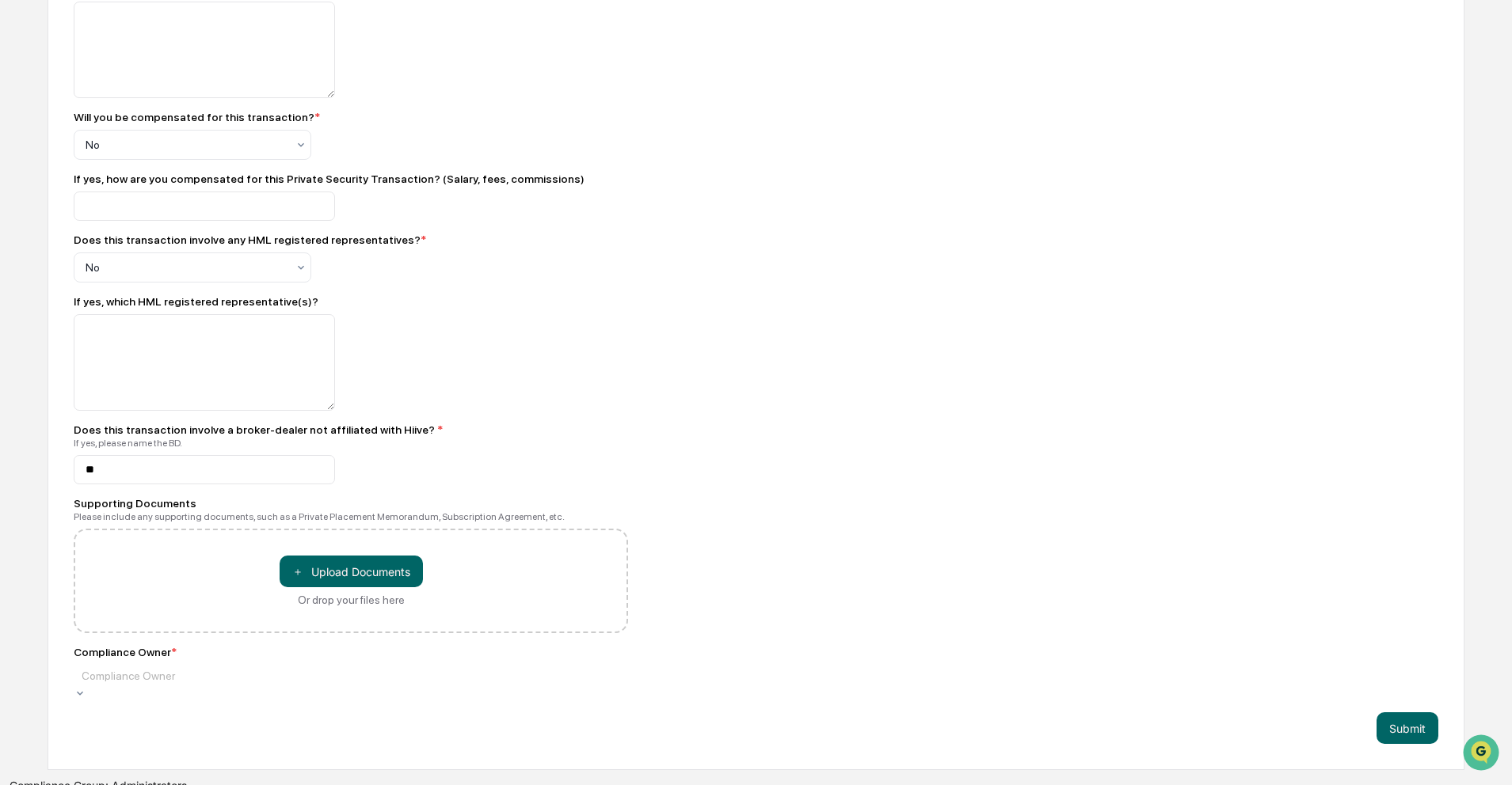
click at [199, 700] on div "Compliance Owner" at bounding box center [192, 682] width 238 height 35
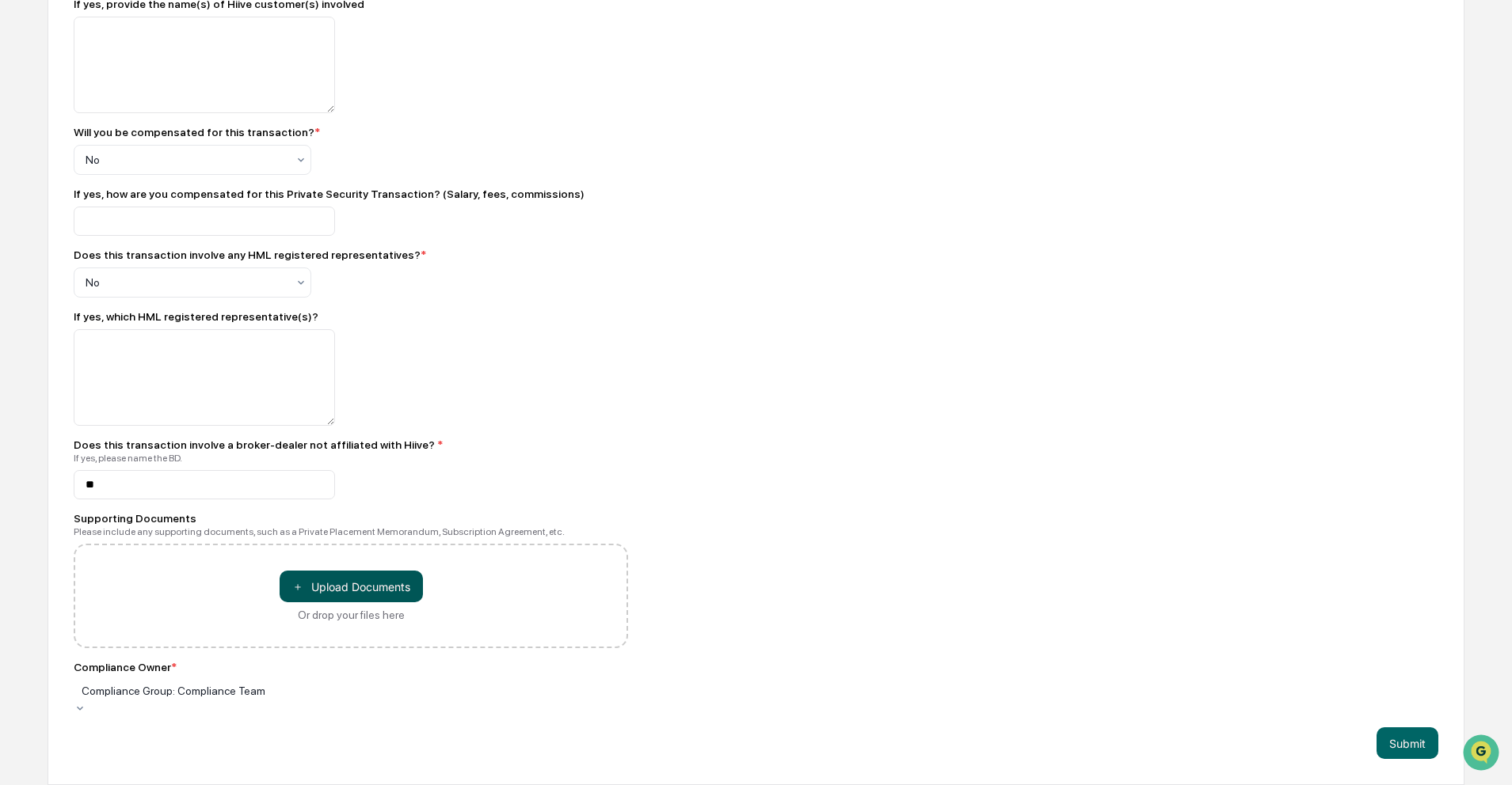
click at [336, 587] on button "＋ Upload Documents" at bounding box center [351, 586] width 144 height 32
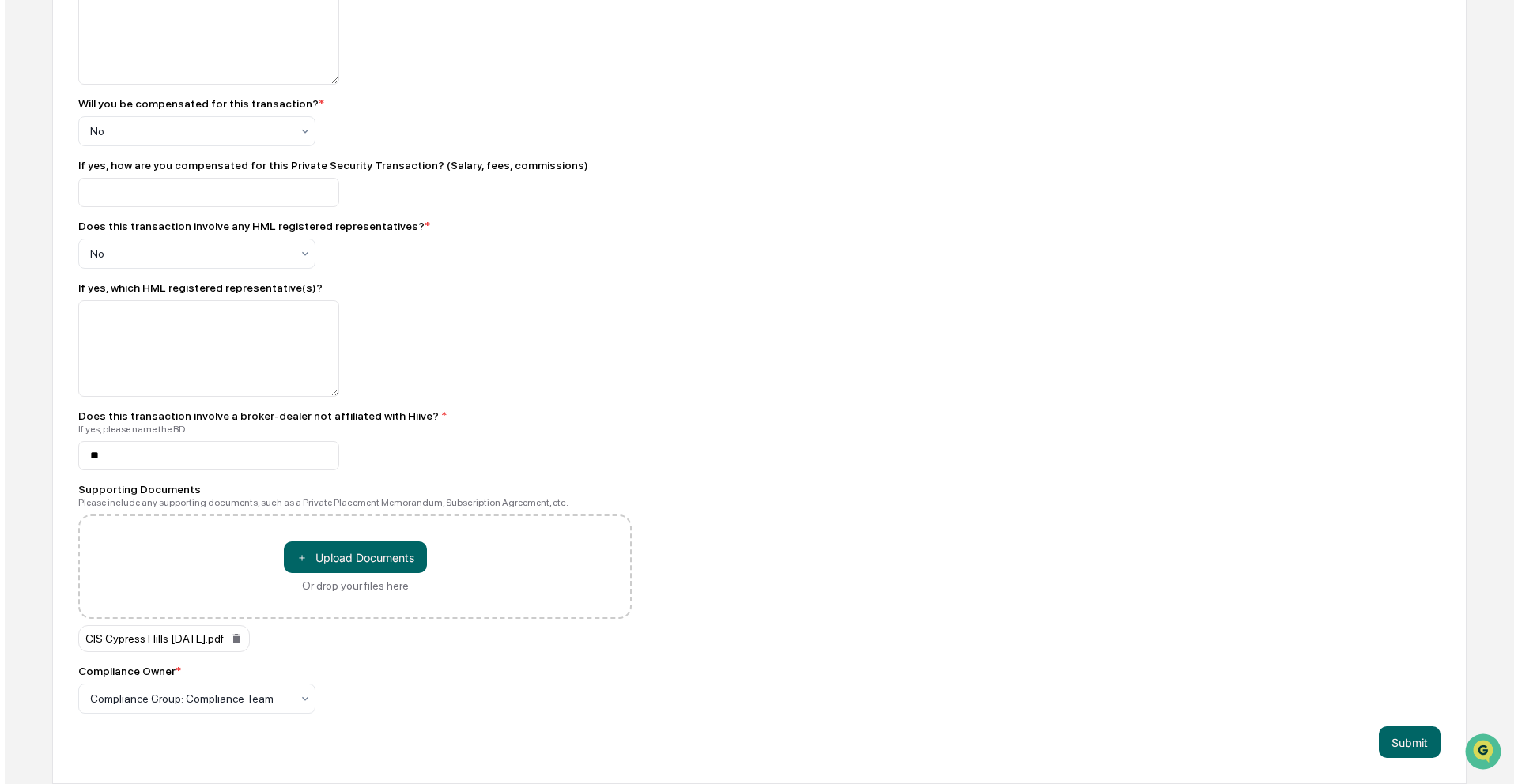
scroll to position [831, 0]
click at [1402, 741] on button "Submit" at bounding box center [1405, 741] width 61 height 32
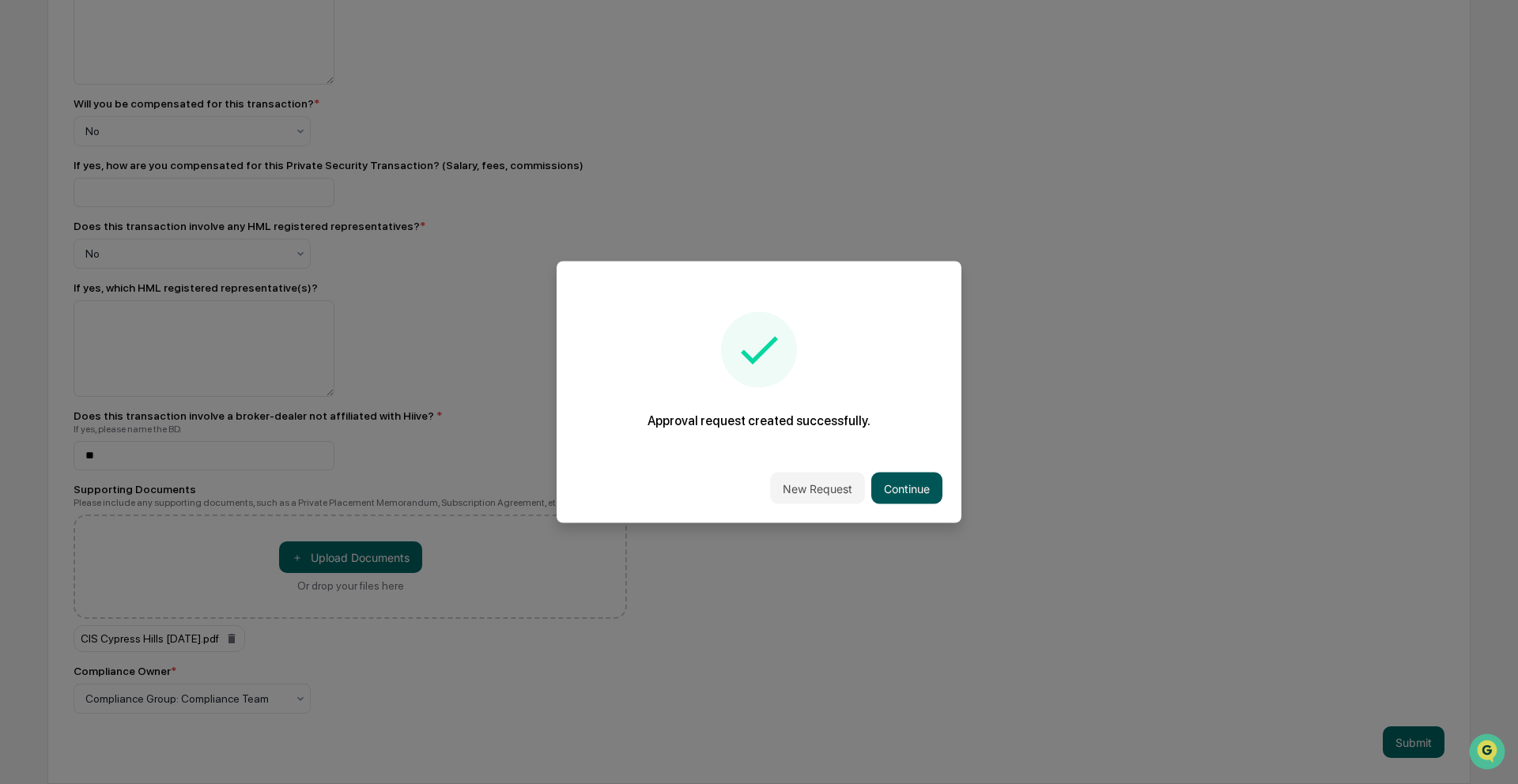
click at [899, 483] on button "Continue" at bounding box center [906, 488] width 71 height 32
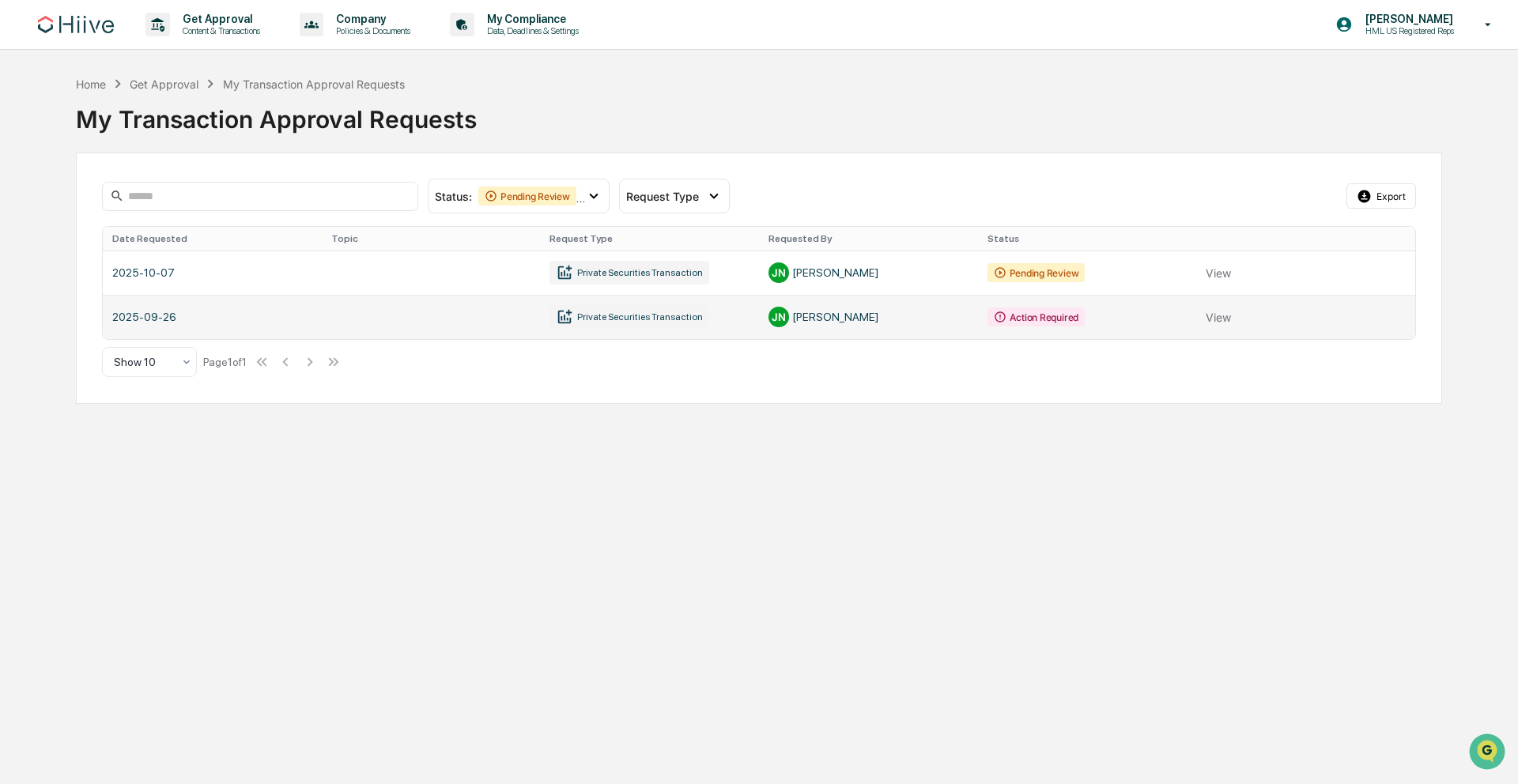
click at [900, 317] on link at bounding box center [759, 317] width 1312 height 44
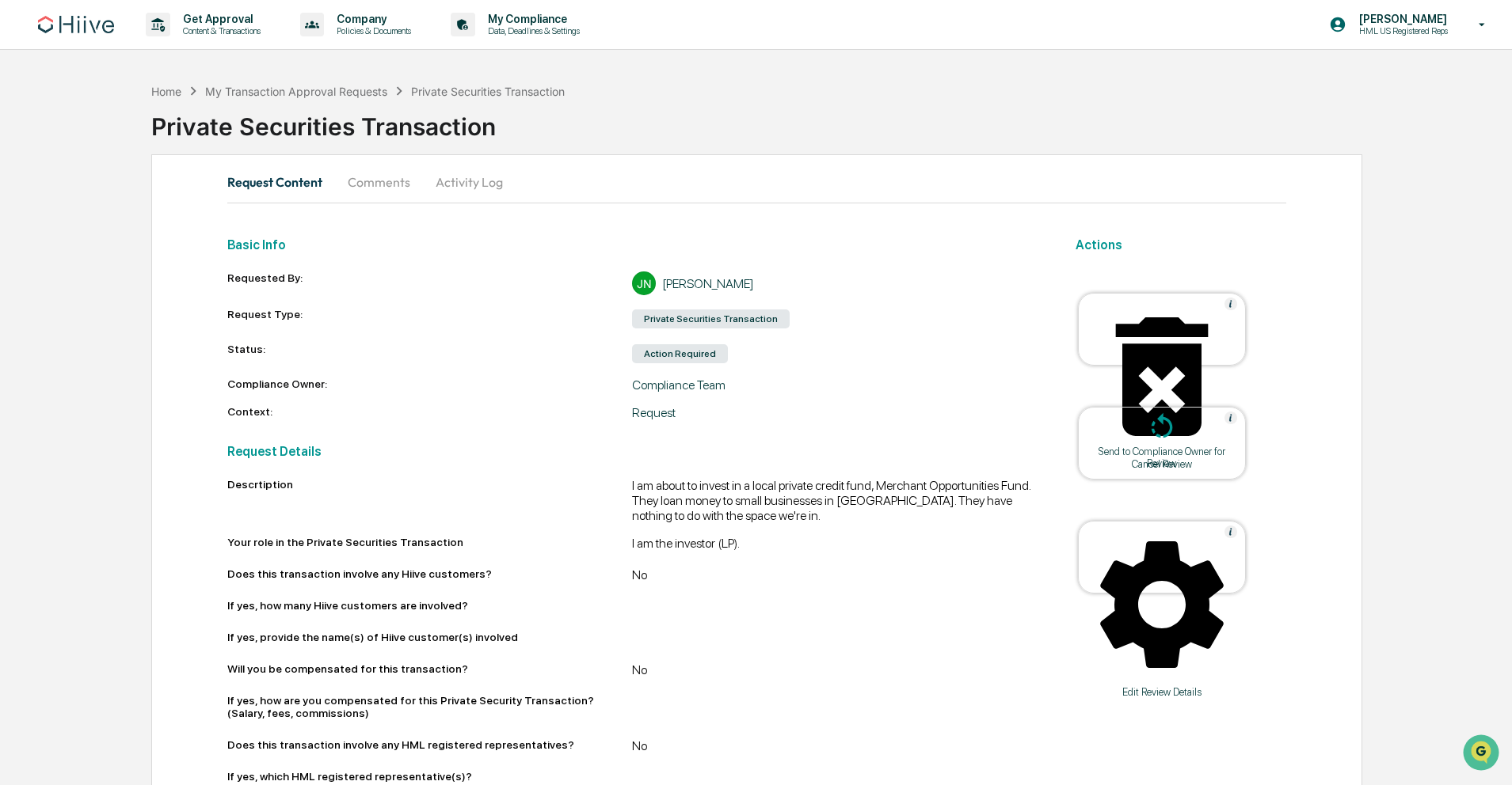
click at [1127, 451] on div "Send to Compliance Owner for Review" at bounding box center [1162, 458] width 143 height 24
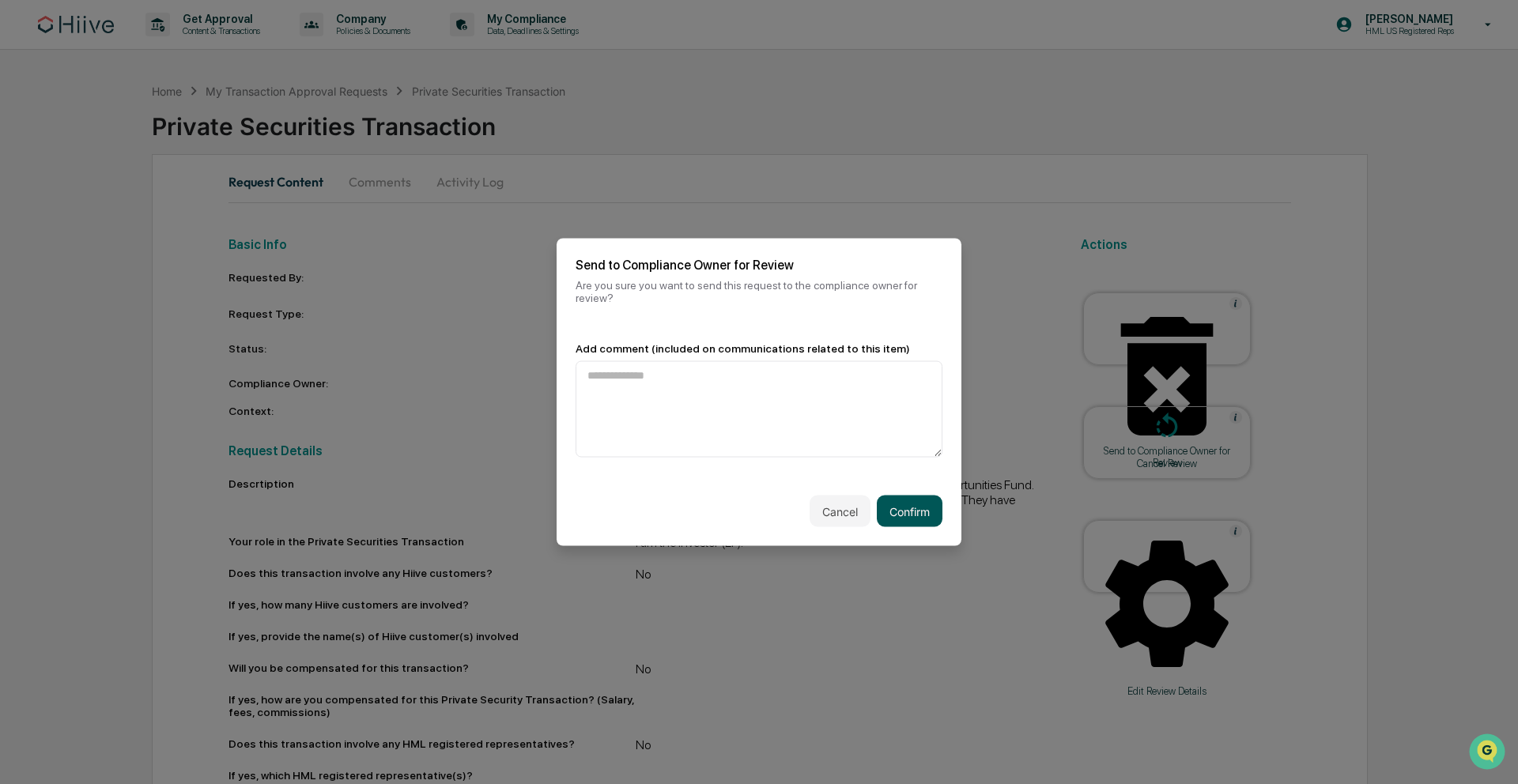
click at [893, 512] on button "Confirm" at bounding box center [909, 511] width 66 height 32
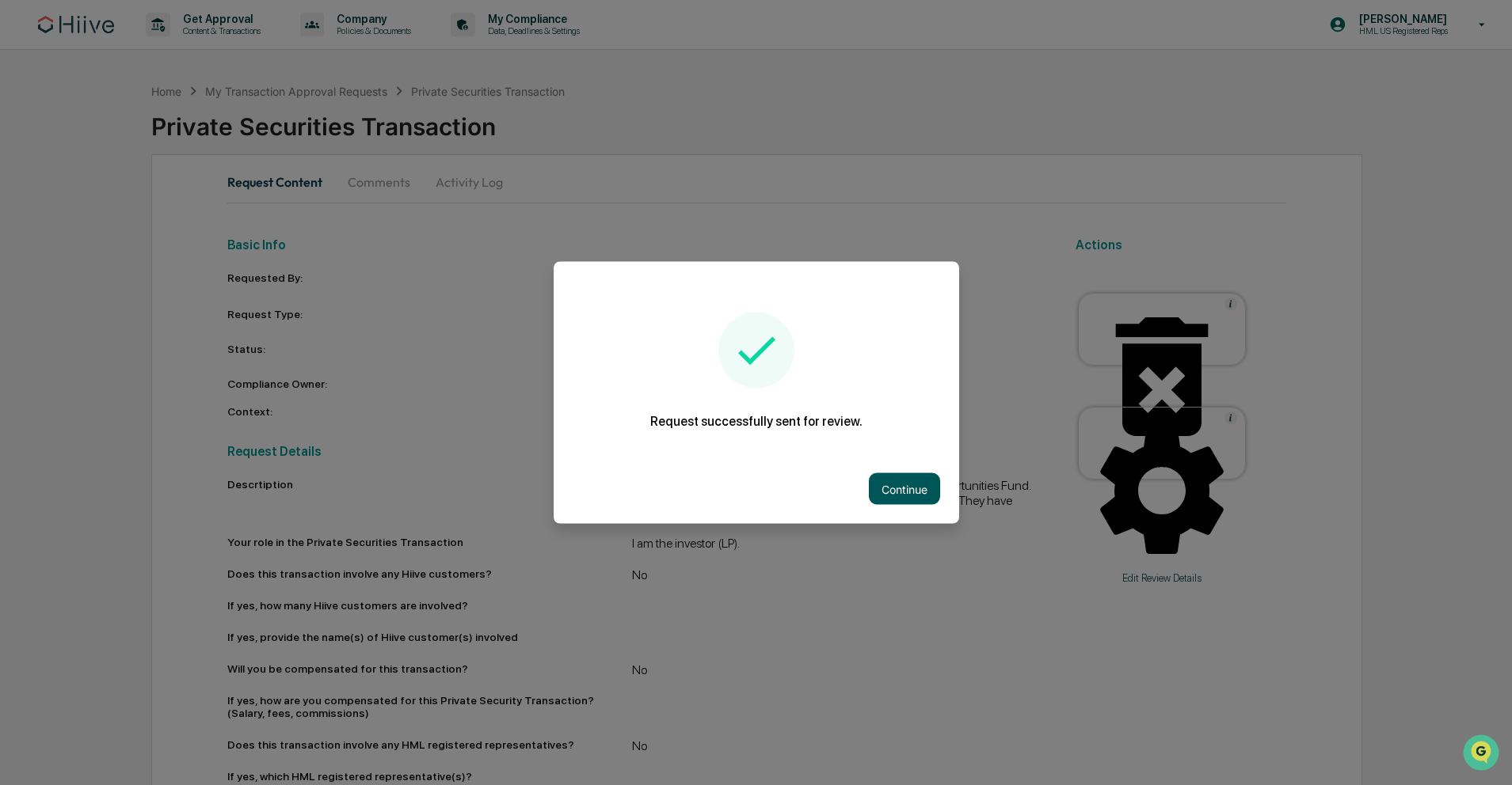
click at [885, 483] on button "Continue" at bounding box center [903, 489] width 71 height 32
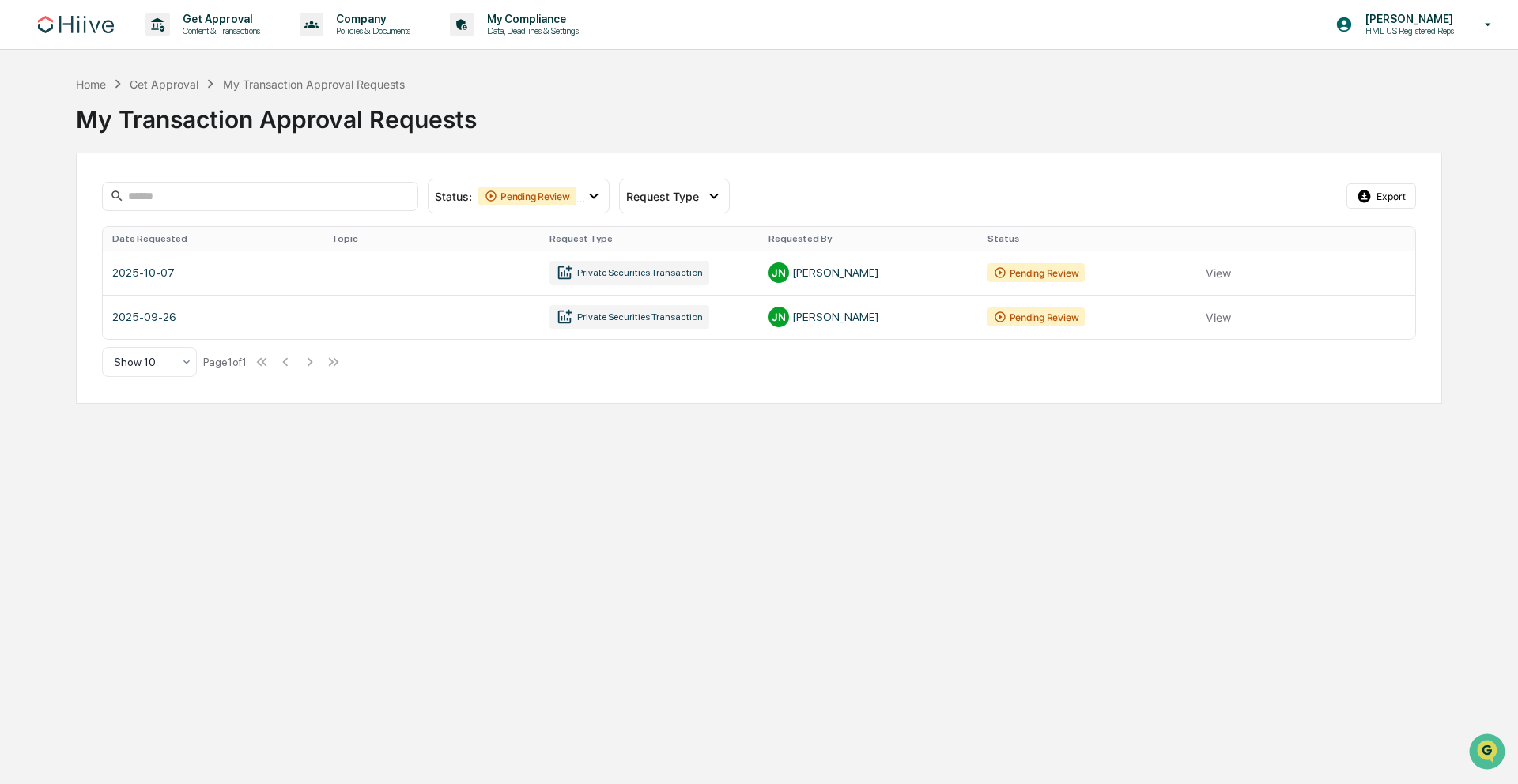
click at [1037, 139] on div "My Transaction Approval Requests" at bounding box center [759, 116] width 1366 height 48
